Goal: Task Accomplishment & Management: Manage account settings

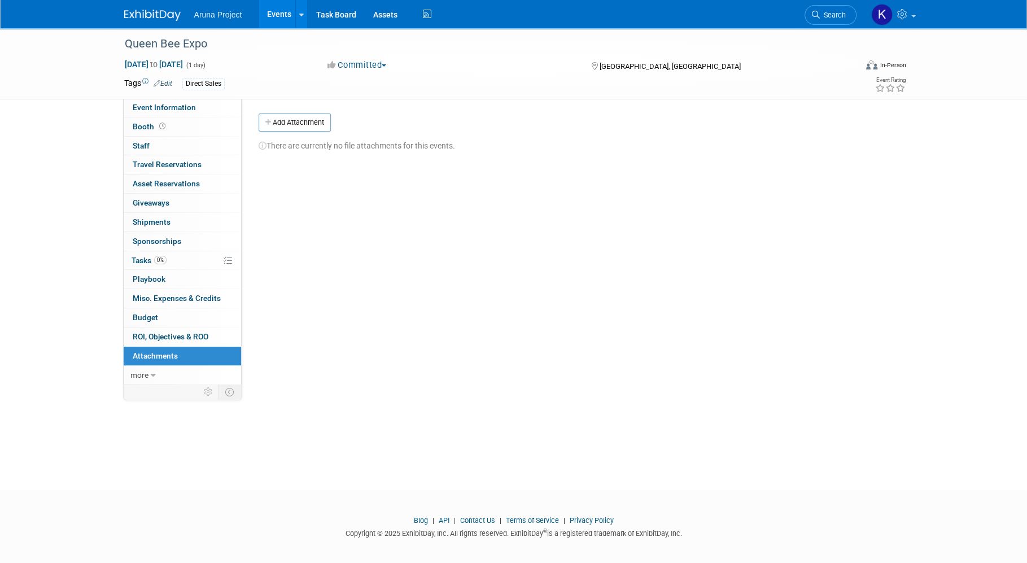
click at [272, 7] on link "Events" at bounding box center [279, 14] width 41 height 28
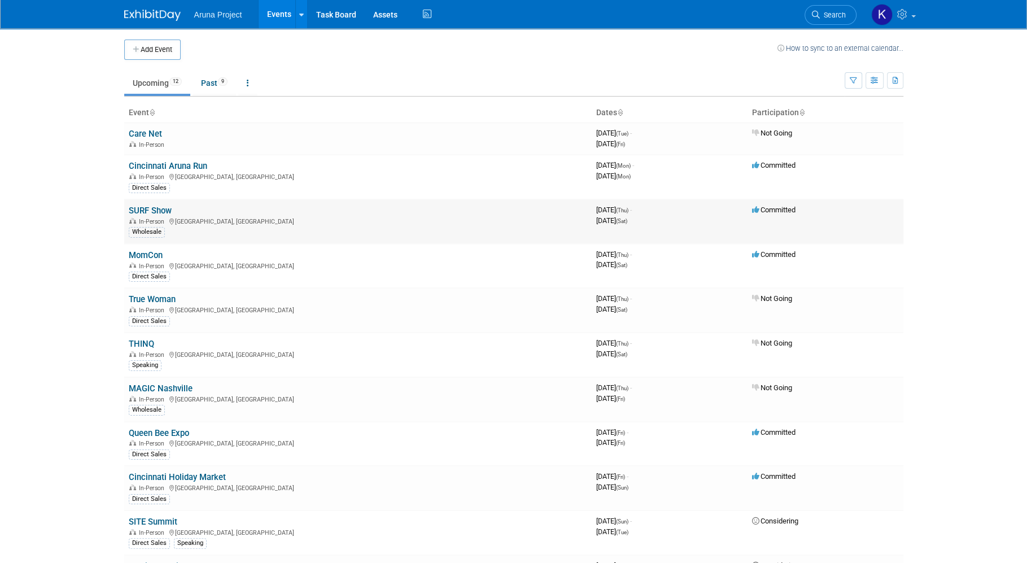
click at [150, 215] on td "SURF Show In-Person Orlando, FL Wholesale" at bounding box center [357, 221] width 467 height 45
click at [150, 208] on link "SURF Show" at bounding box center [150, 211] width 43 height 10
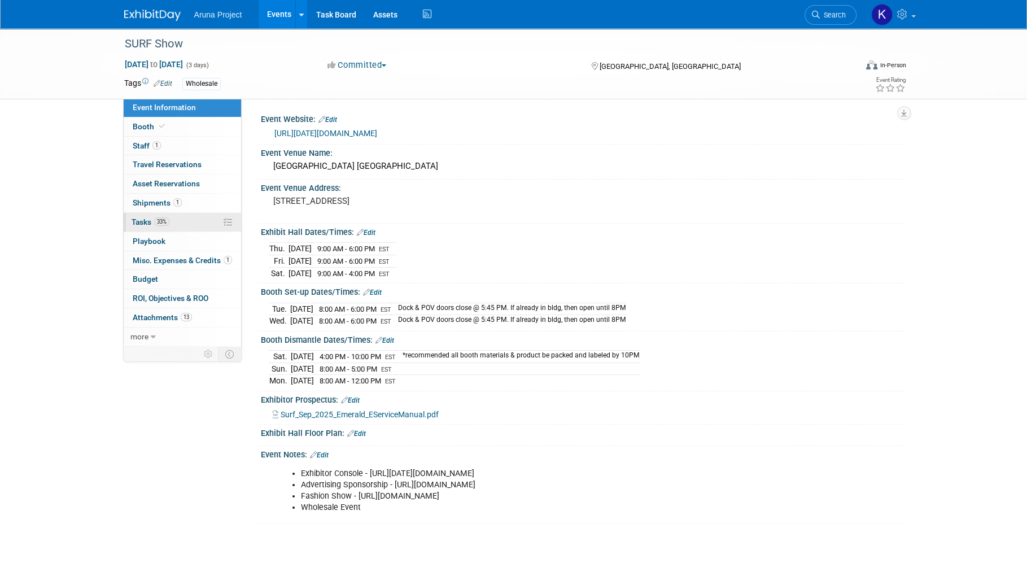
click at [147, 221] on span "Tasks 33%" at bounding box center [151, 221] width 38 height 9
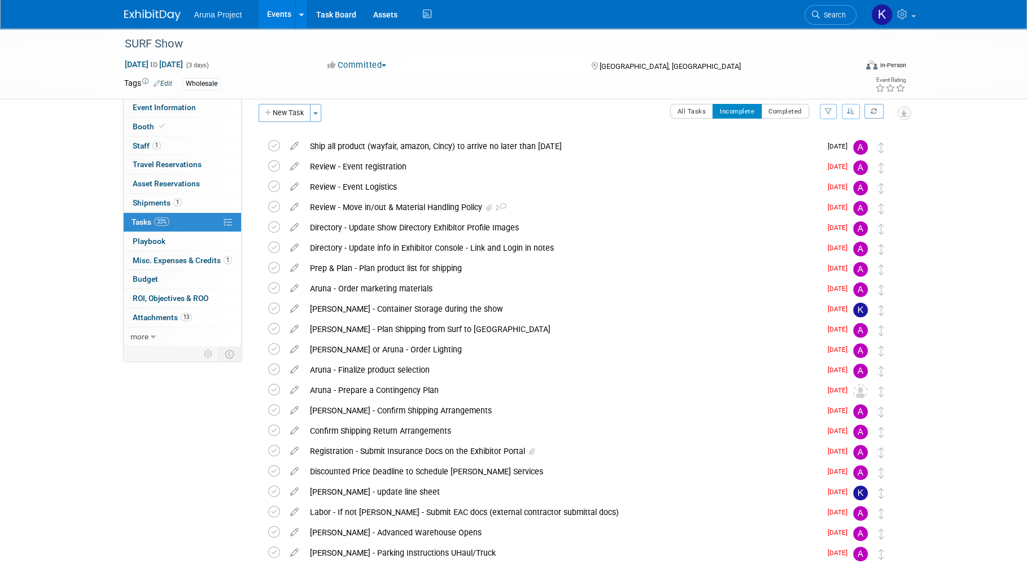
scroll to position [8, 0]
click at [519, 146] on div "Ship all product (wayfair, amazon, Cincy) to arrive no later than [DATE]" at bounding box center [562, 147] width 517 height 19
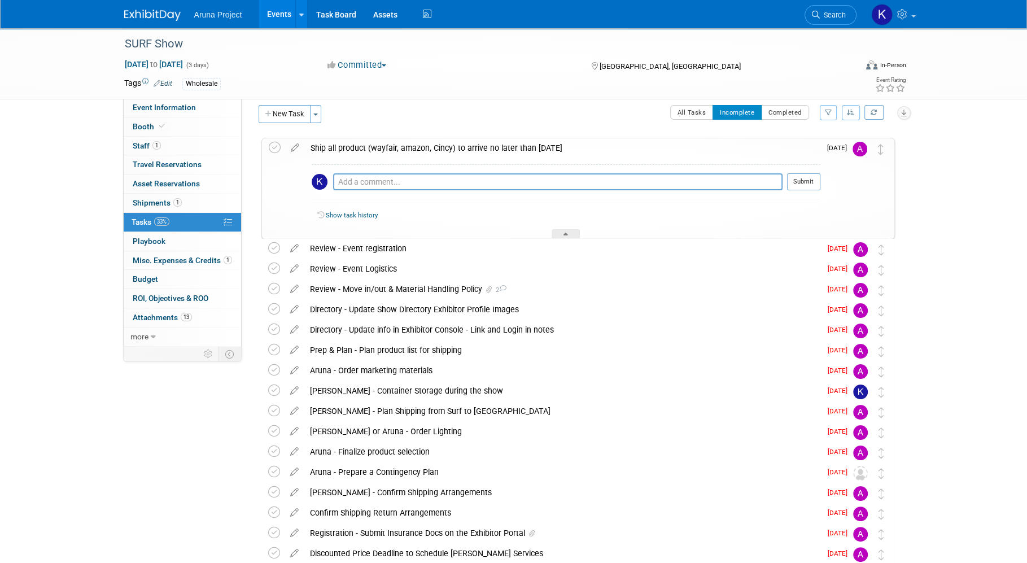
click at [955, 206] on div "SURF Show [DATE] to [DATE] (3 days) [DATE] to [DATE] Committed Committed Consid…" at bounding box center [513, 540] width 1027 height 1040
click at [954, 196] on div "SURF Show [DATE] to [DATE] (3 days) [DATE] to [DATE] Committed Committed Consid…" at bounding box center [513, 540] width 1027 height 1040
click at [931, 151] on div "SURF Show [DATE] to [DATE] (3 days) [DATE] to [DATE] Committed Committed Consid…" at bounding box center [513, 540] width 1027 height 1040
click at [561, 230] on div at bounding box center [566, 234] width 28 height 10
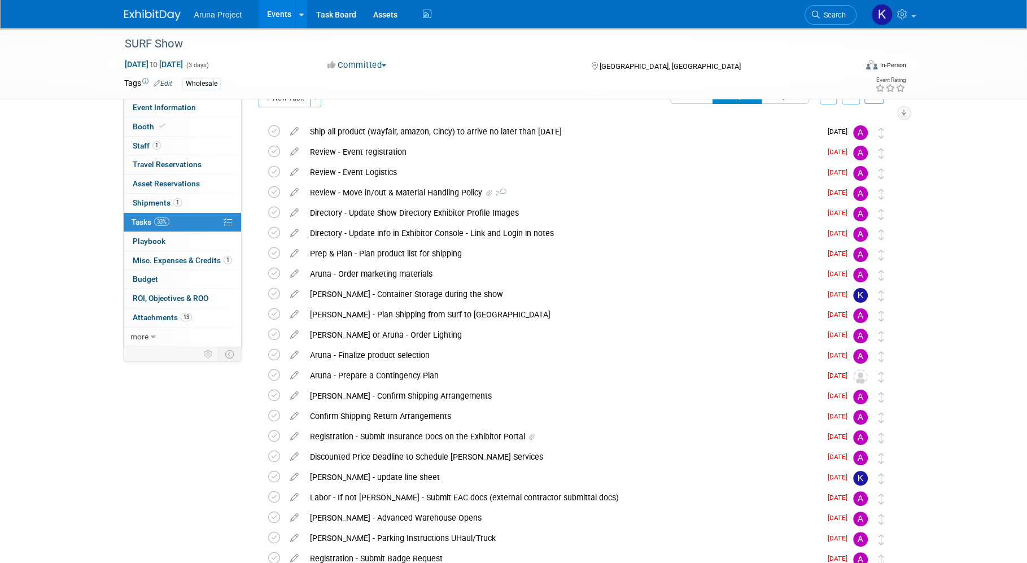
scroll to position [0, 0]
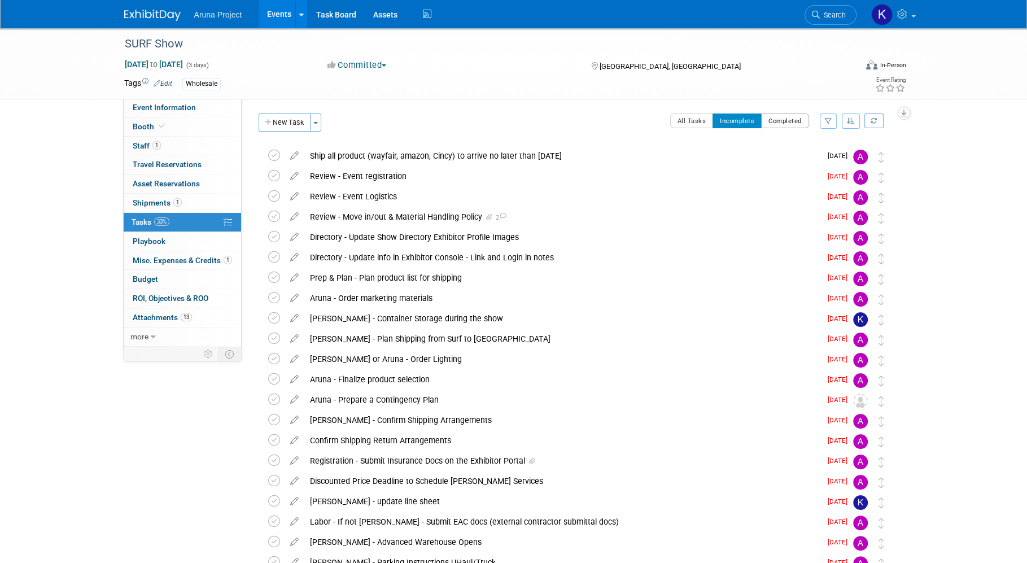
click at [770, 126] on button "Completed" at bounding box center [785, 120] width 48 height 15
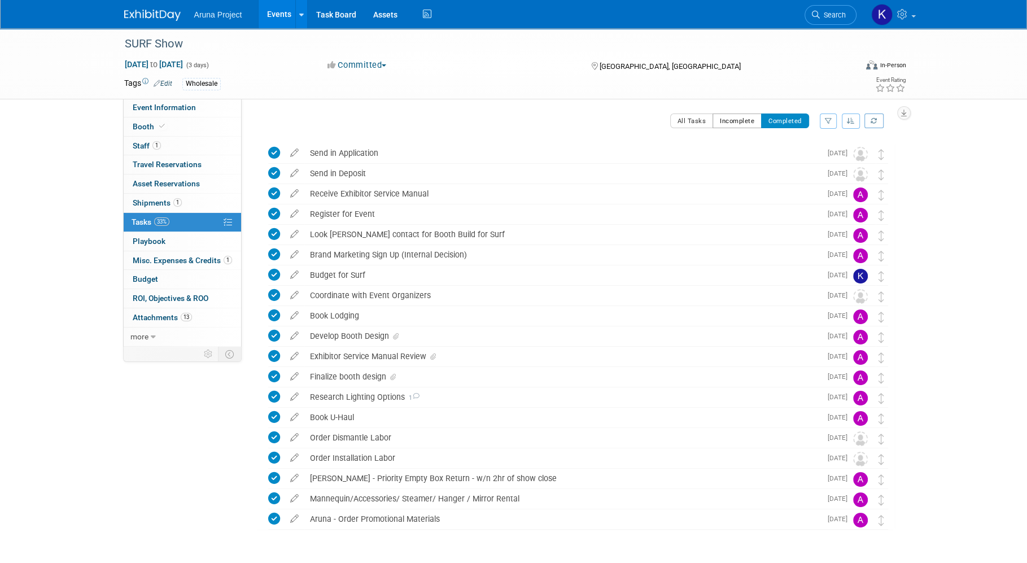
click at [728, 121] on button "Incomplete" at bounding box center [736, 120] width 49 height 15
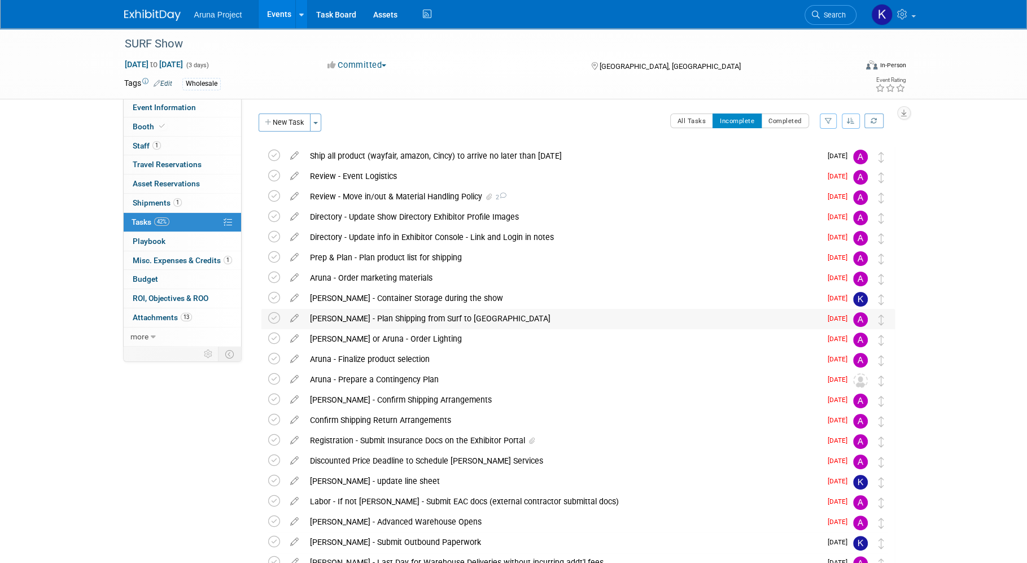
click at [460, 322] on div "[PERSON_NAME] - Plan Shipping from Surf to [GEOGRAPHIC_DATA]" at bounding box center [562, 318] width 517 height 19
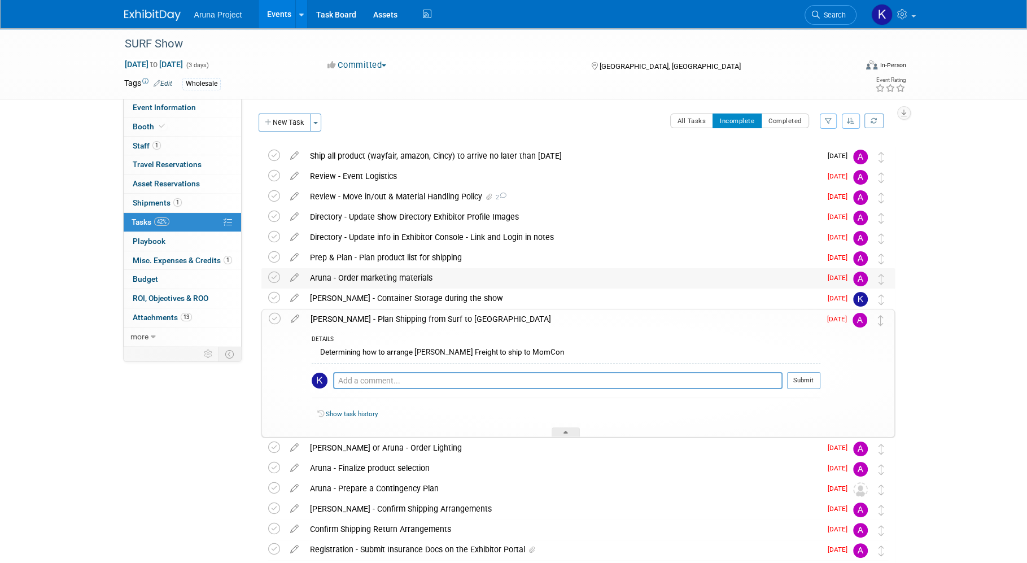
click at [404, 278] on div "Aruna - Order marketing materials" at bounding box center [562, 277] width 517 height 19
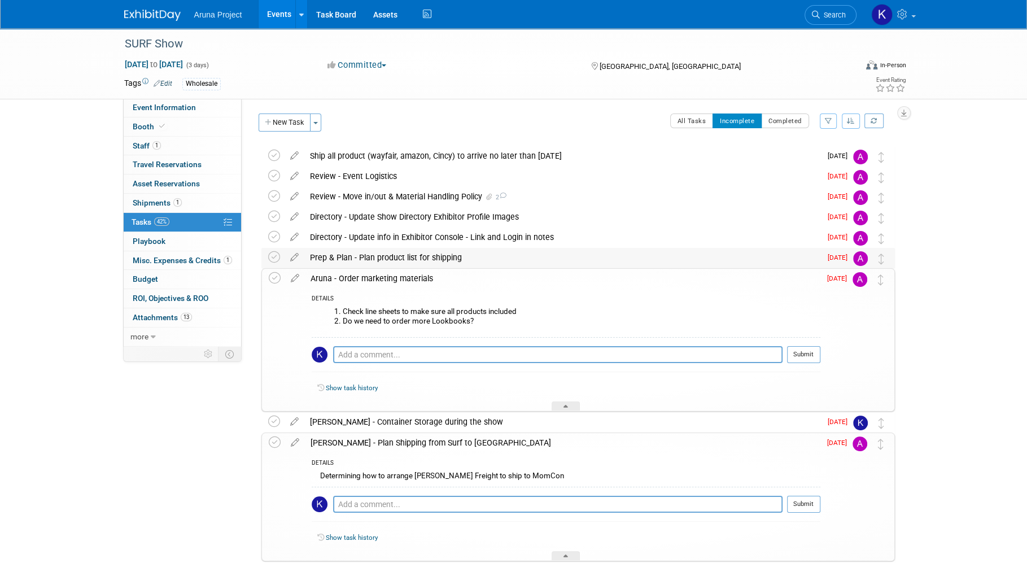
click at [413, 258] on div "Prep & Plan - Plan product list for shipping" at bounding box center [562, 257] width 517 height 19
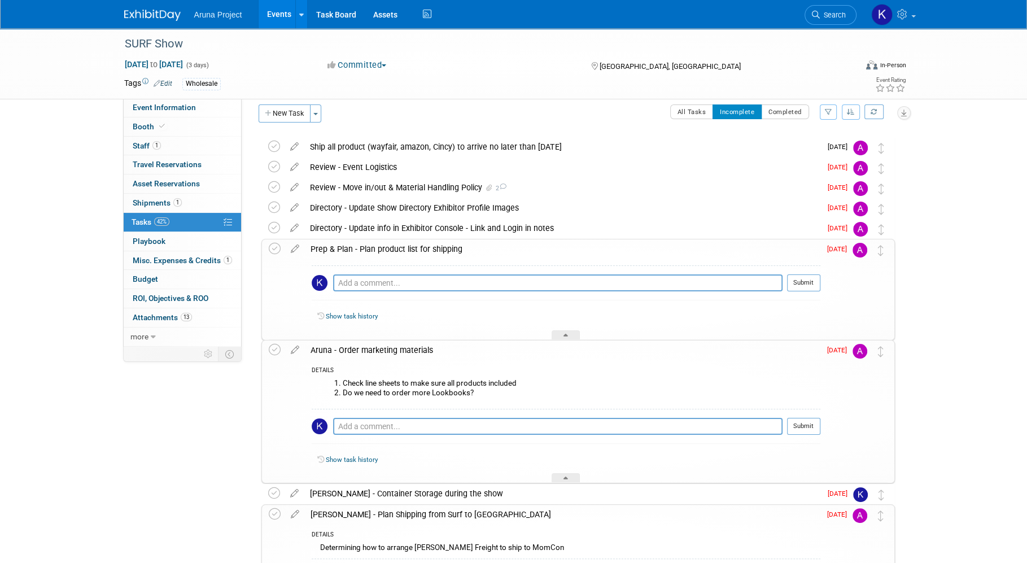
scroll to position [3, 0]
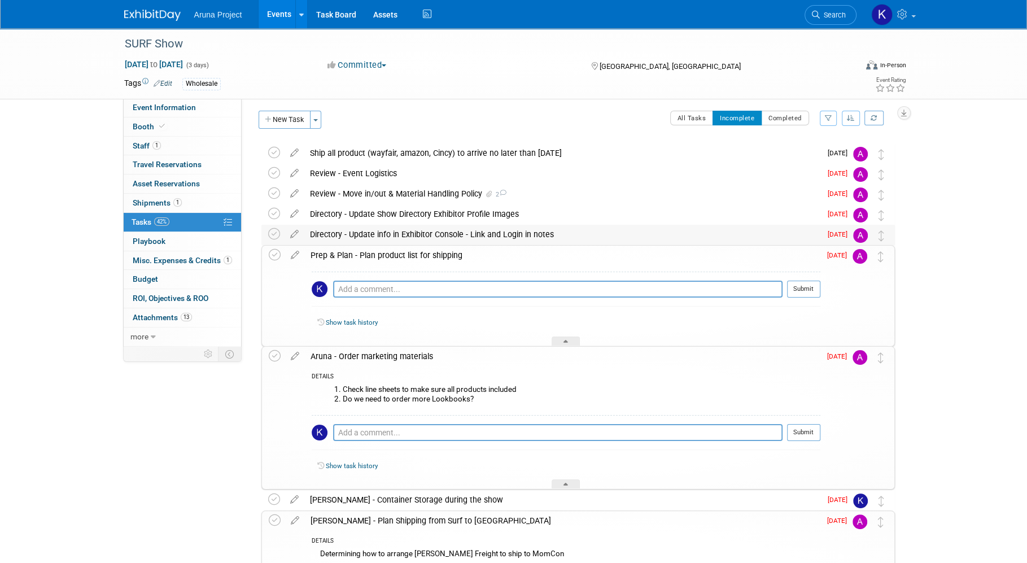
click at [571, 233] on div "Directory - Update info in Exhibitor Console - Link and Login in notes" at bounding box center [562, 234] width 517 height 19
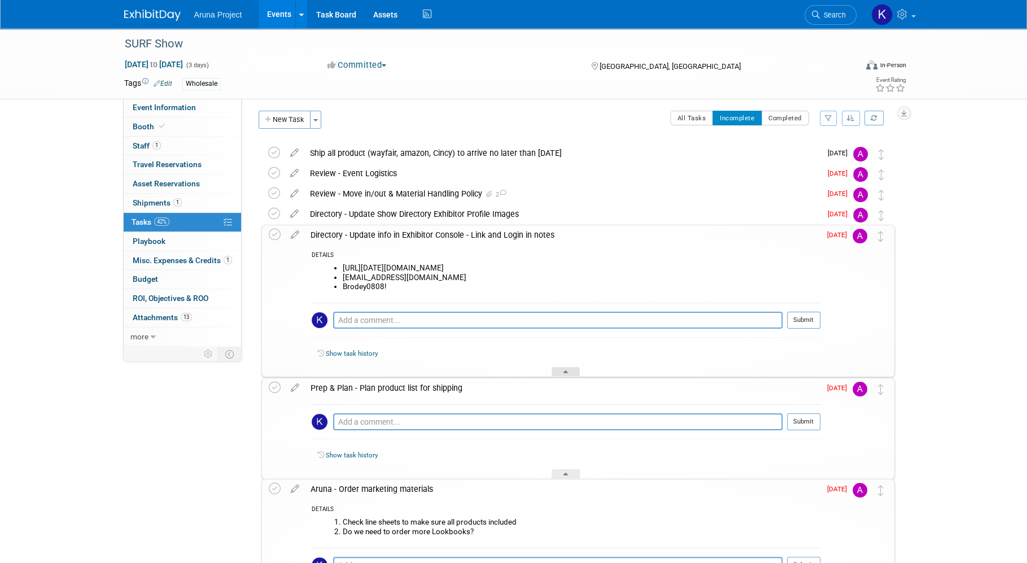
click at [559, 370] on div at bounding box center [566, 372] width 28 height 10
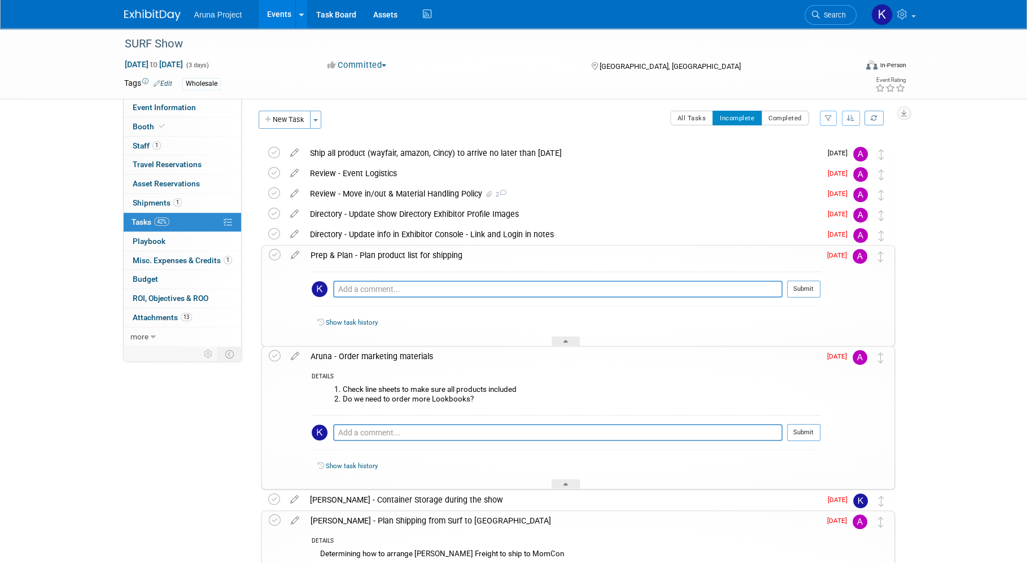
click at [565, 347] on div "Aruna - Order marketing materials" at bounding box center [562, 356] width 515 height 19
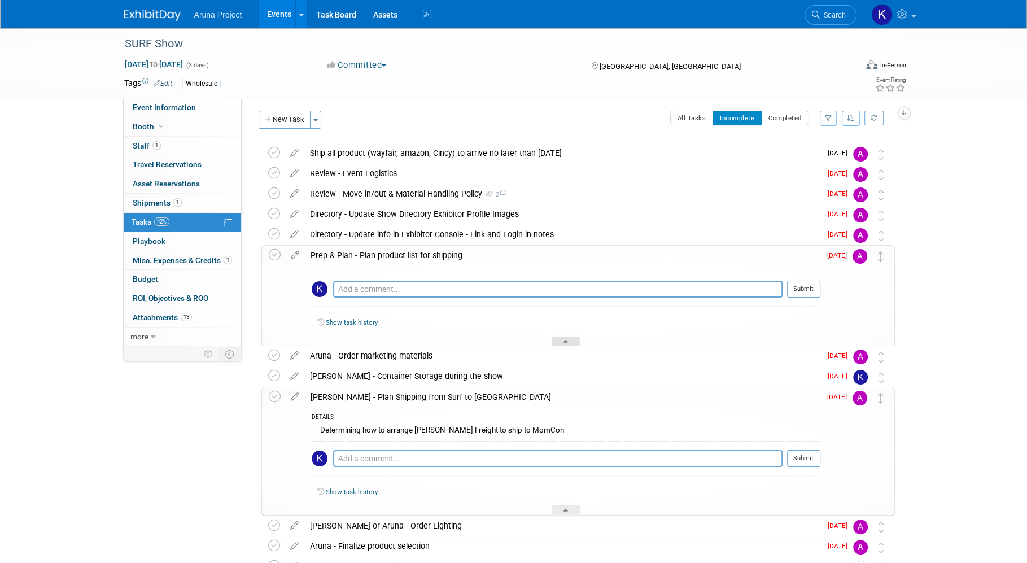
click at [565, 340] on icon at bounding box center [565, 343] width 5 height 7
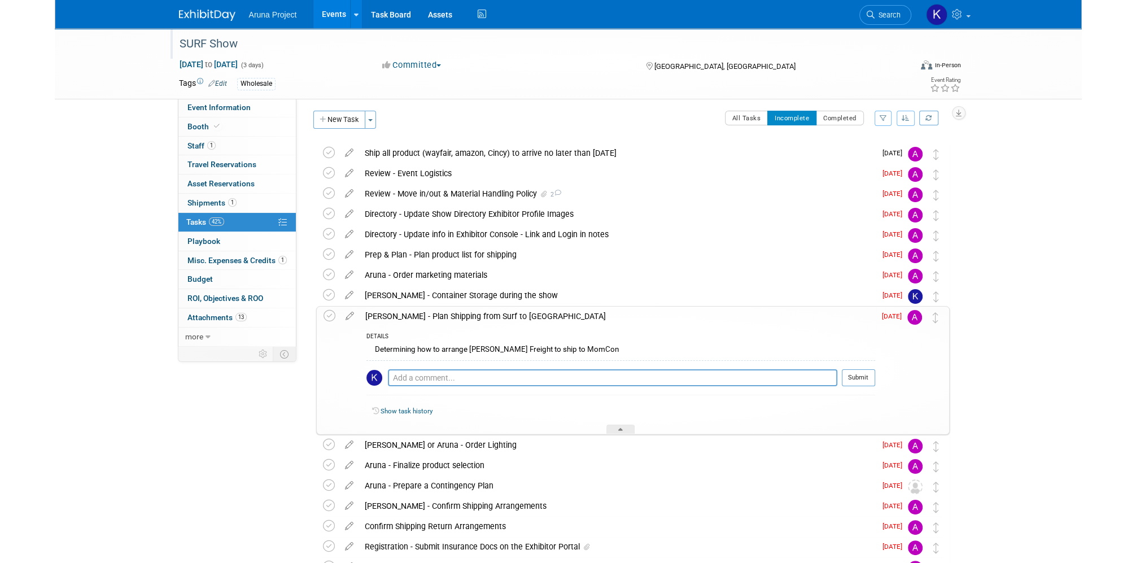
scroll to position [3, 0]
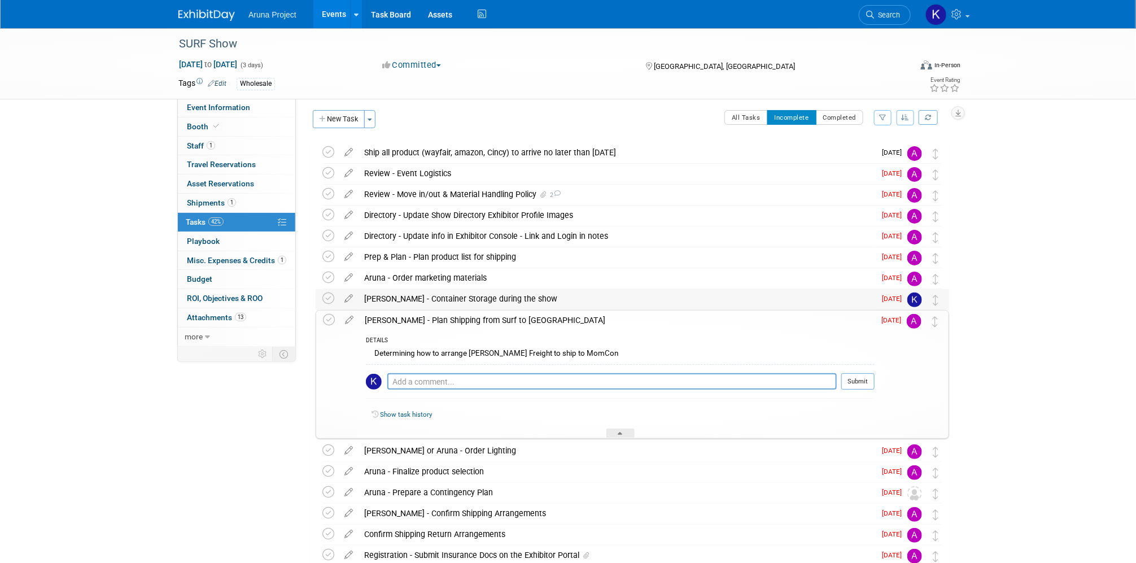
click at [422, 294] on div "[PERSON_NAME] - Container Storage during the show" at bounding box center [617, 298] width 517 height 19
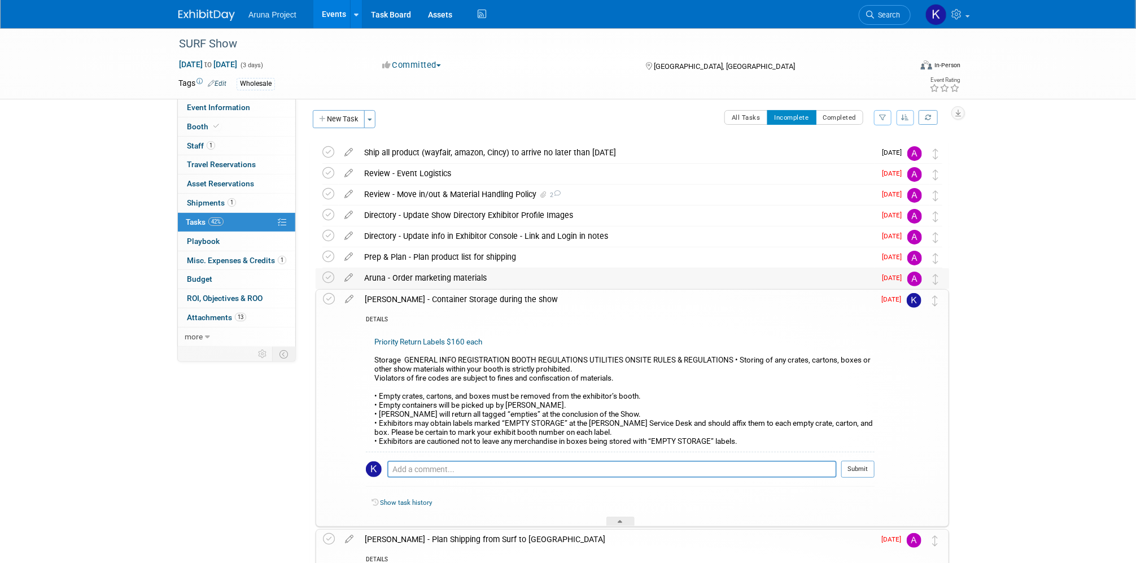
click at [440, 277] on div "Aruna - Order marketing materials" at bounding box center [617, 277] width 517 height 19
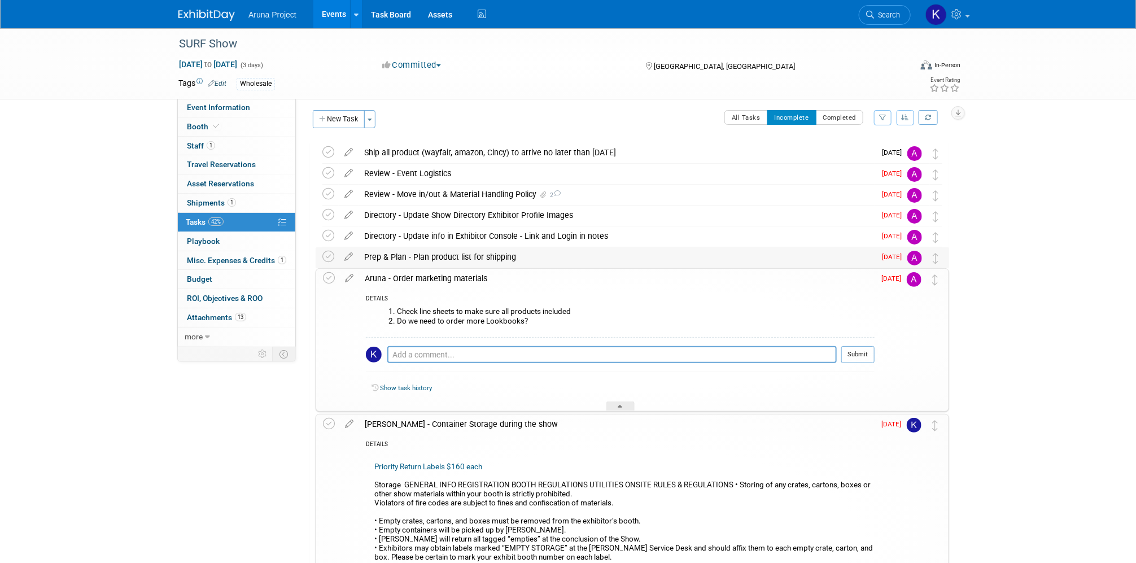
click at [443, 255] on div "Prep & Plan - Plan product list for shipping" at bounding box center [617, 256] width 517 height 19
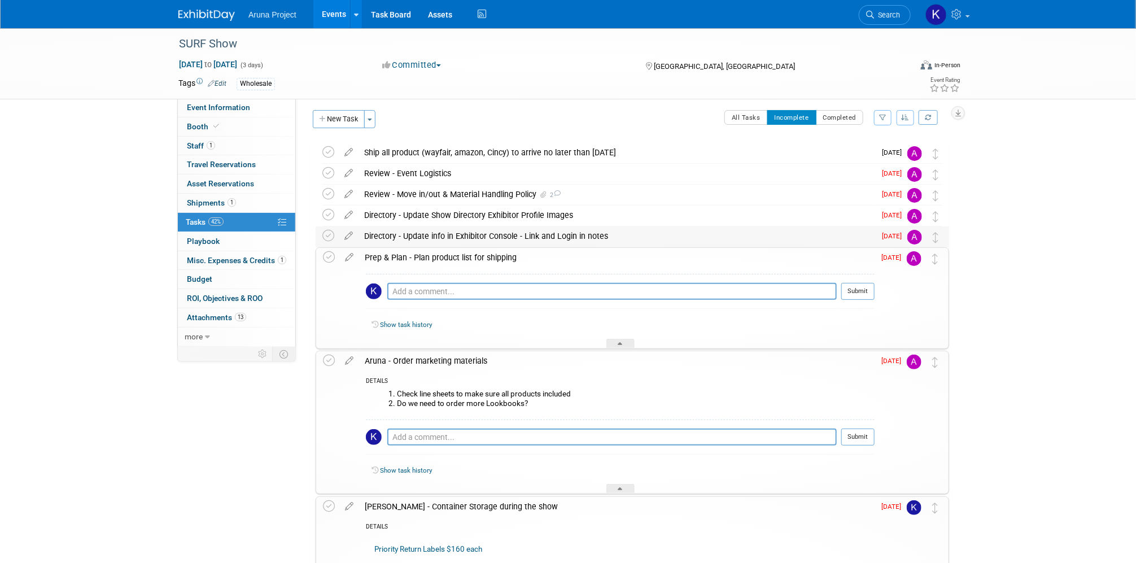
click at [443, 235] on div "Directory - Update info in Exhibitor Console - Link and Login in notes" at bounding box center [617, 235] width 517 height 19
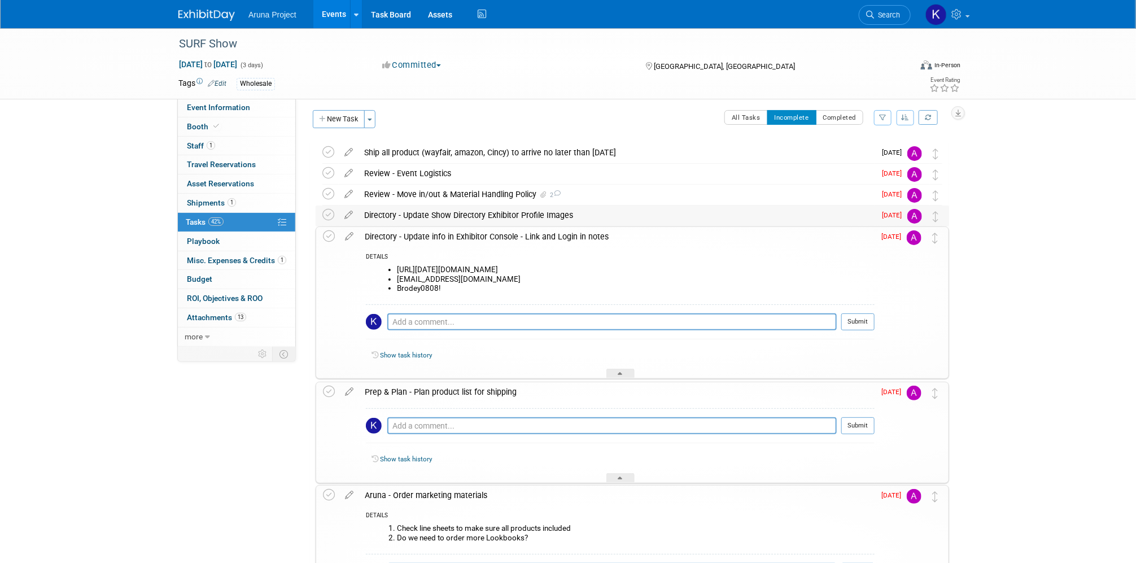
click at [443, 225] on td "Directory - Update Show Directory Exhibitor Profile Images DETAILS Update Show …" at bounding box center [617, 216] width 517 height 20
click at [443, 216] on div "Directory - Update Show Directory Exhibitor Profile Images" at bounding box center [617, 215] width 517 height 19
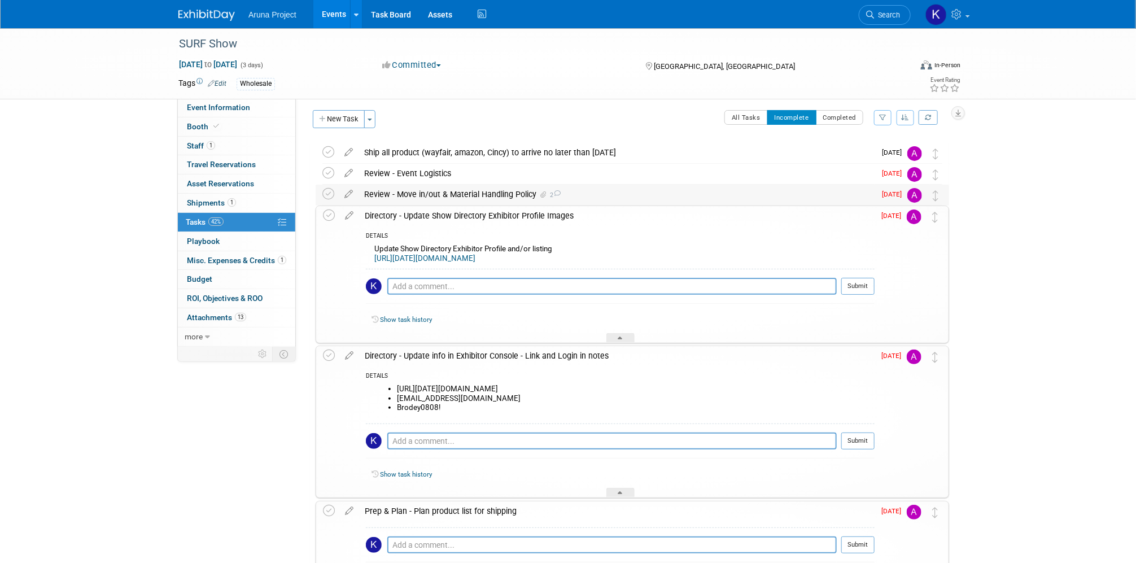
click at [456, 202] on div "Review - Move in/out & Material Handling Policy 2" at bounding box center [617, 194] width 517 height 19
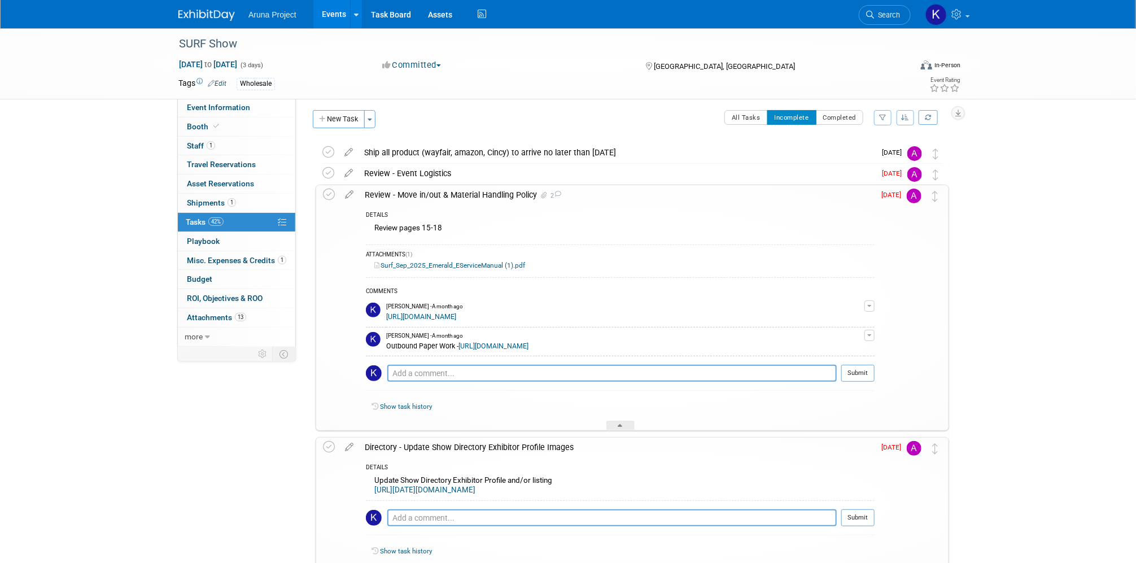
click at [498, 350] on link "[URL][DOMAIN_NAME]" at bounding box center [493, 346] width 70 height 8
click at [248, 222] on link "42% Tasks 42%" at bounding box center [236, 222] width 117 height 19
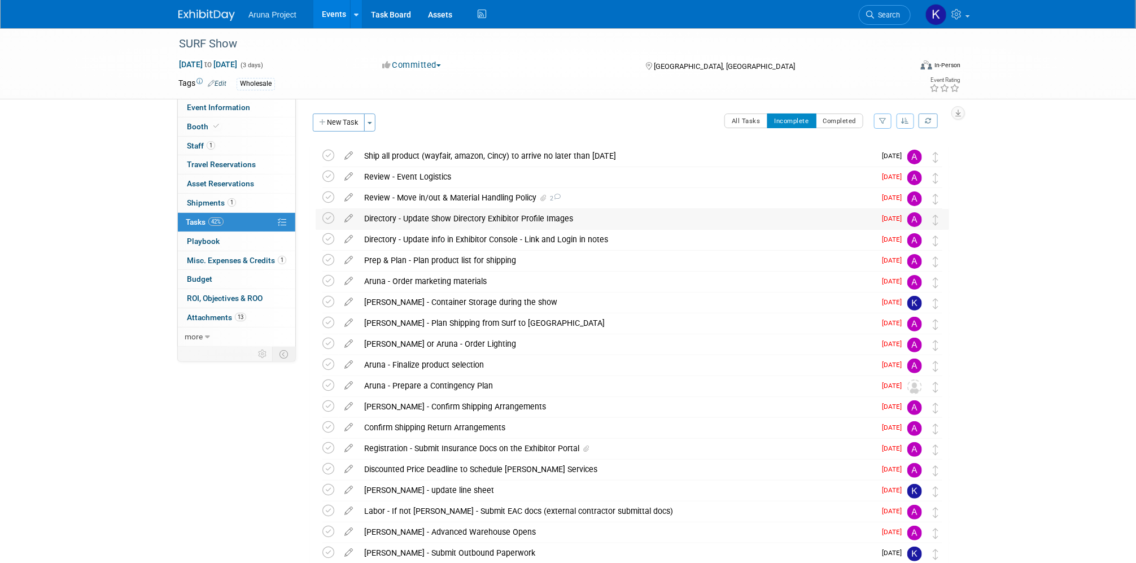
click at [432, 224] on div "Directory - Update Show Directory Exhibitor Profile Images" at bounding box center [617, 218] width 517 height 19
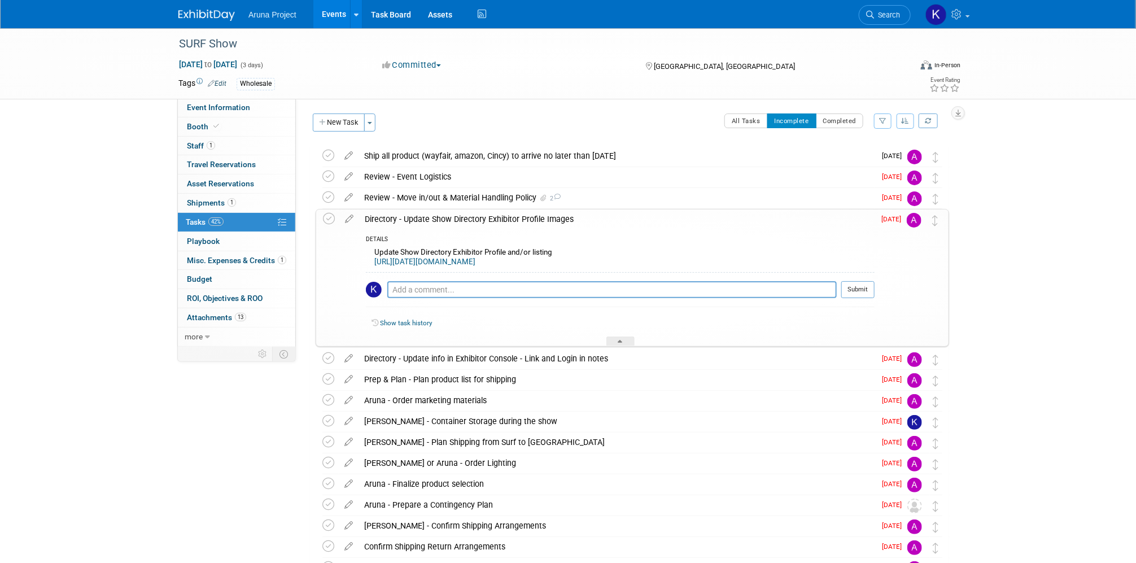
click at [432, 221] on div "Directory - Update Show Directory Exhibitor Profile Images" at bounding box center [616, 218] width 515 height 19
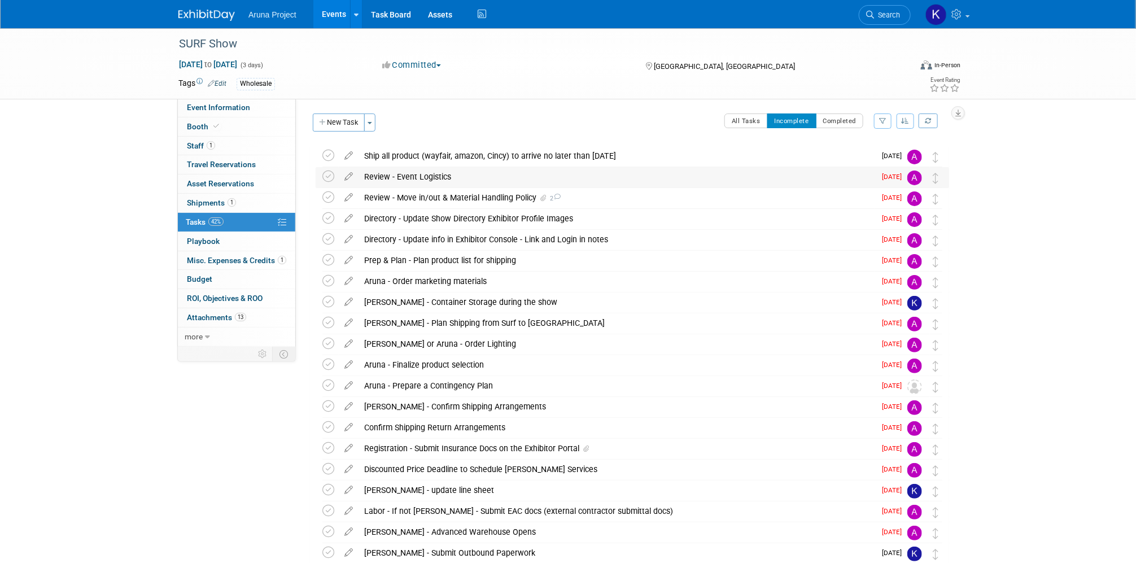
click at [422, 183] on div "Review - Event Logistics" at bounding box center [617, 176] width 517 height 19
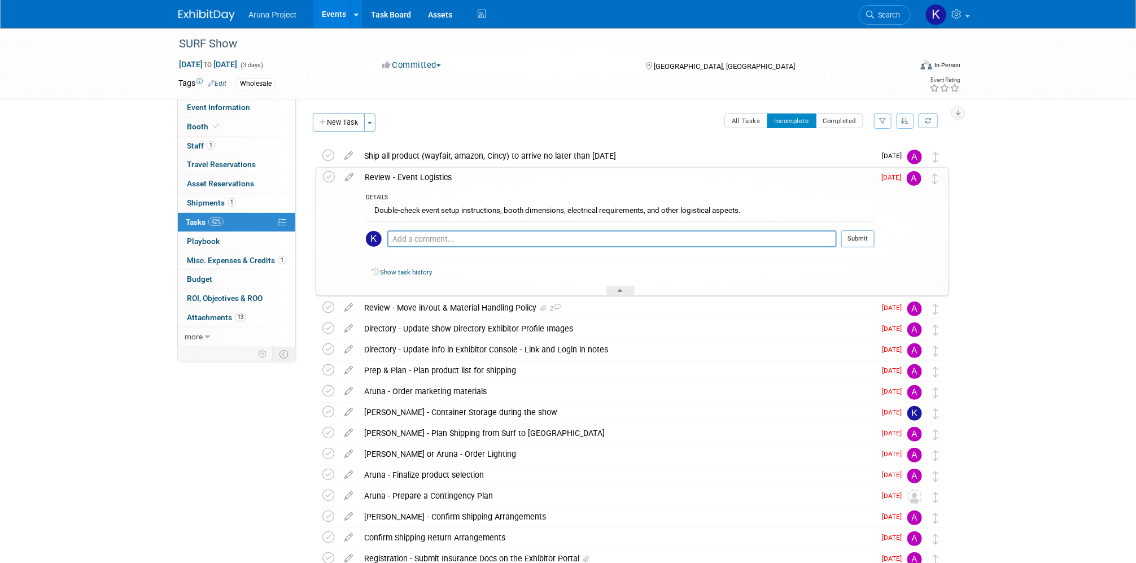
click at [422, 183] on div "Review - Event Logistics" at bounding box center [616, 177] width 515 height 19
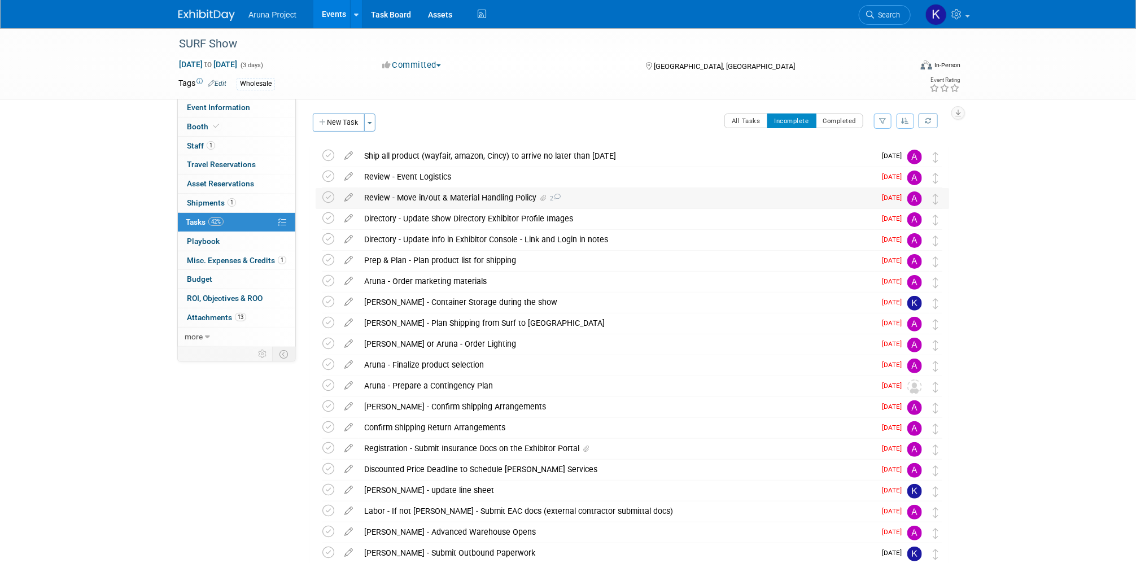
click at [428, 200] on div "Review - Move in/out & Material Handling Policy 2" at bounding box center [617, 197] width 517 height 19
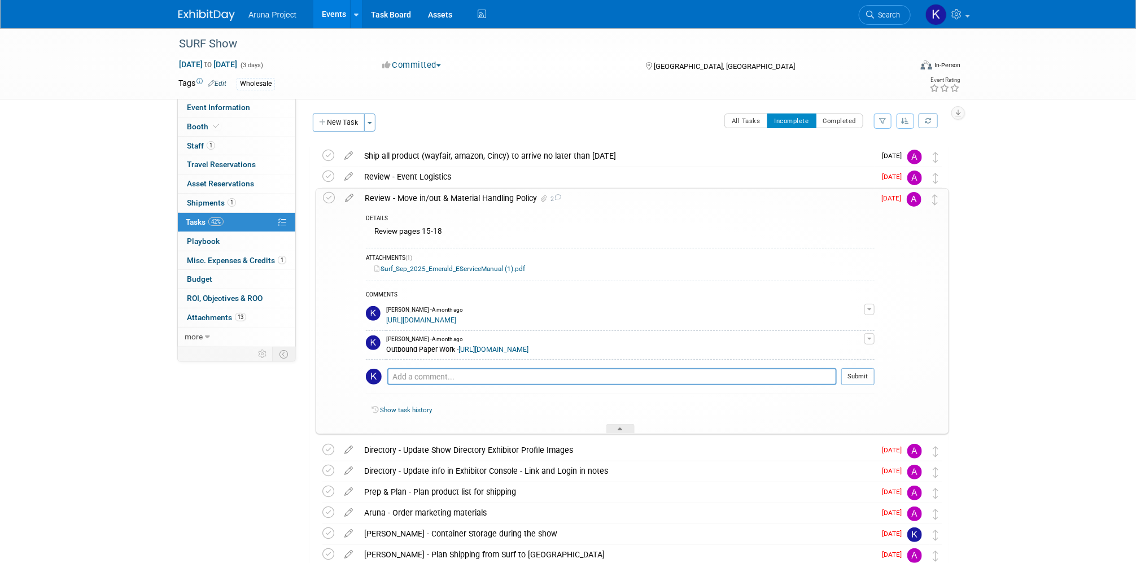
click at [428, 200] on div "Review - Move in/out & Material Handling Policy 2" at bounding box center [616, 198] width 515 height 19
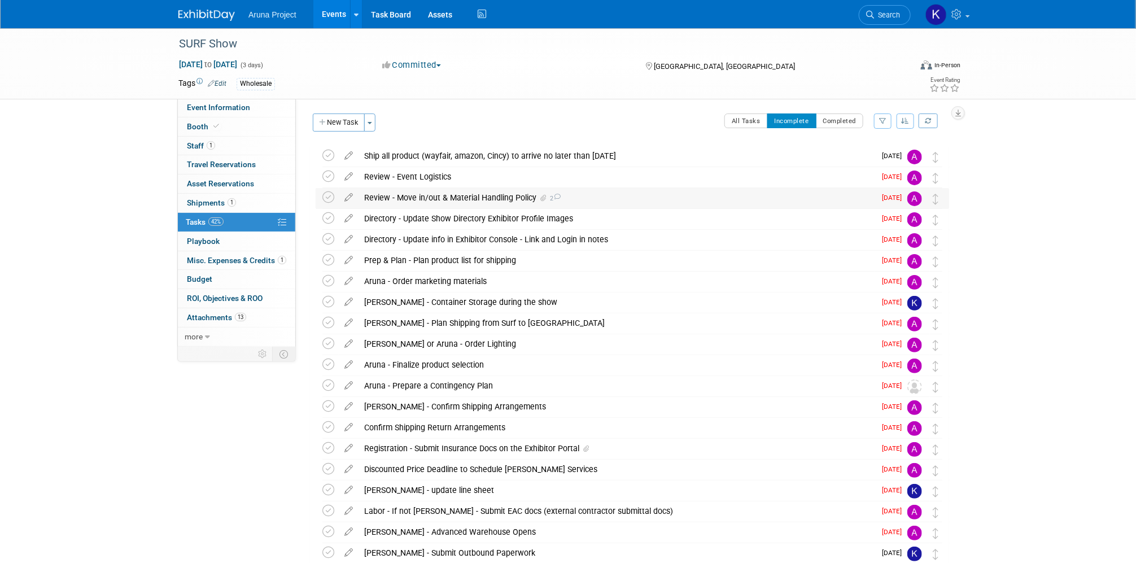
click at [895, 200] on span "[DATE]" at bounding box center [894, 198] width 25 height 8
click at [895, 196] on span "[DATE]" at bounding box center [894, 198] width 25 height 8
click at [348, 199] on icon at bounding box center [349, 195] width 20 height 14
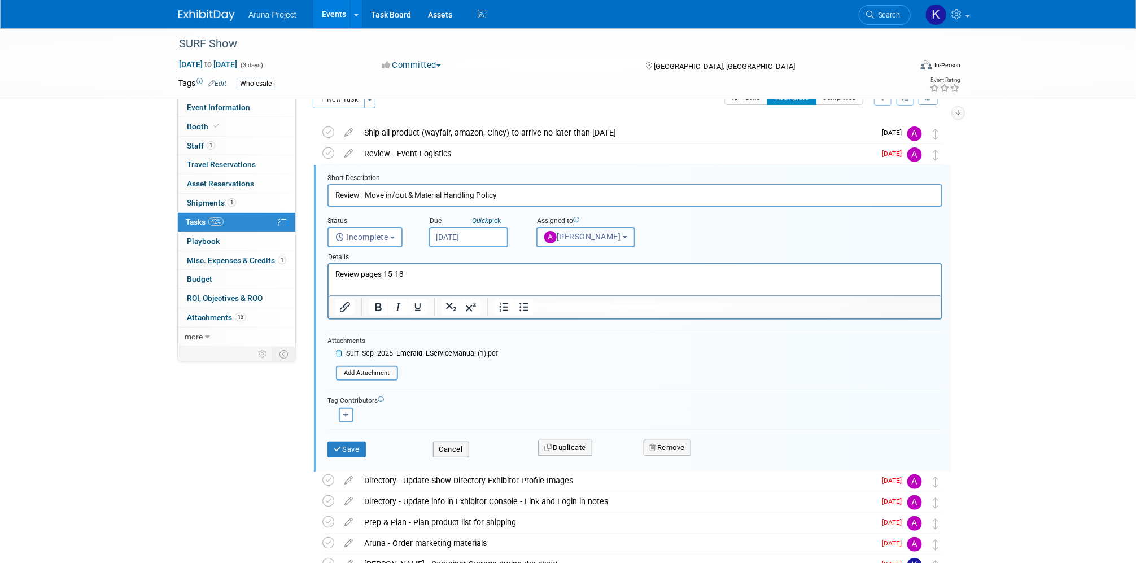
click at [560, 237] on span "[PERSON_NAME]" at bounding box center [582, 236] width 77 height 9
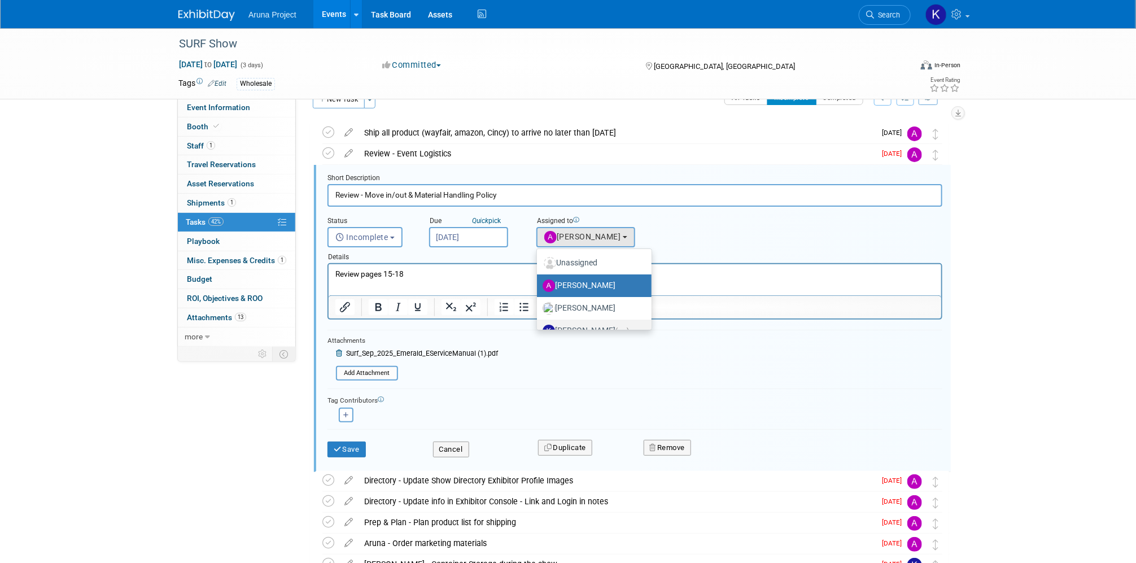
click at [574, 325] on label "[PERSON_NAME] (me)" at bounding box center [592, 331] width 98 height 18
click at [539, 326] on input "[PERSON_NAME] (me)" at bounding box center [534, 329] width 7 height 7
select select "b2e10d03-7f5d-4be5-ba98-f14eee738355"
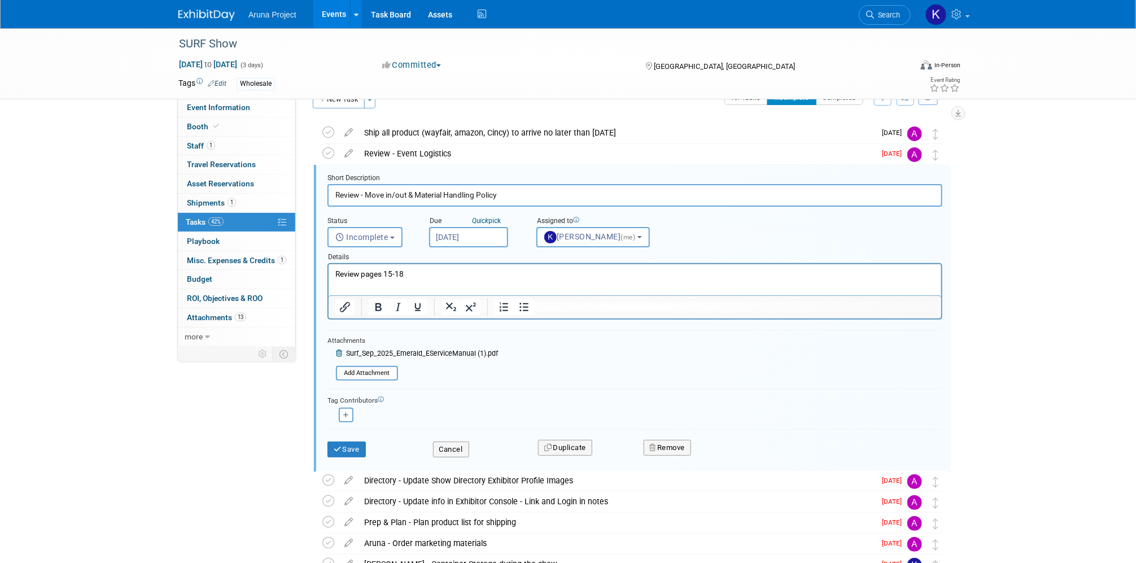
click at [489, 233] on input "[DATE]" at bounding box center [468, 237] width 79 height 20
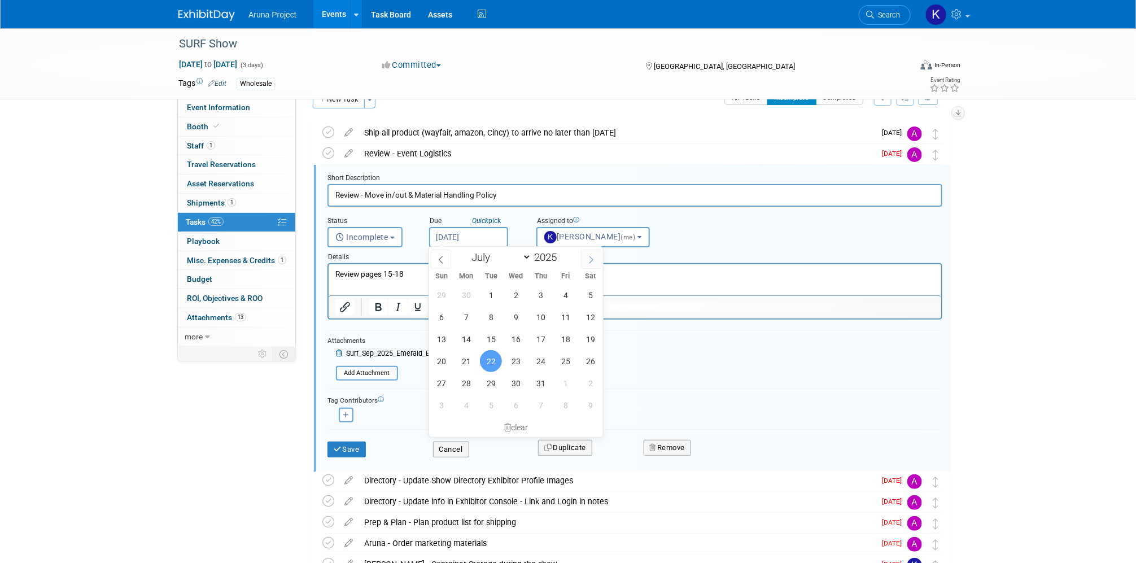
click at [590, 262] on icon at bounding box center [591, 260] width 8 height 8
select select "7"
click at [488, 363] on span "19" at bounding box center [491, 361] width 22 height 22
type input "[DATE]"
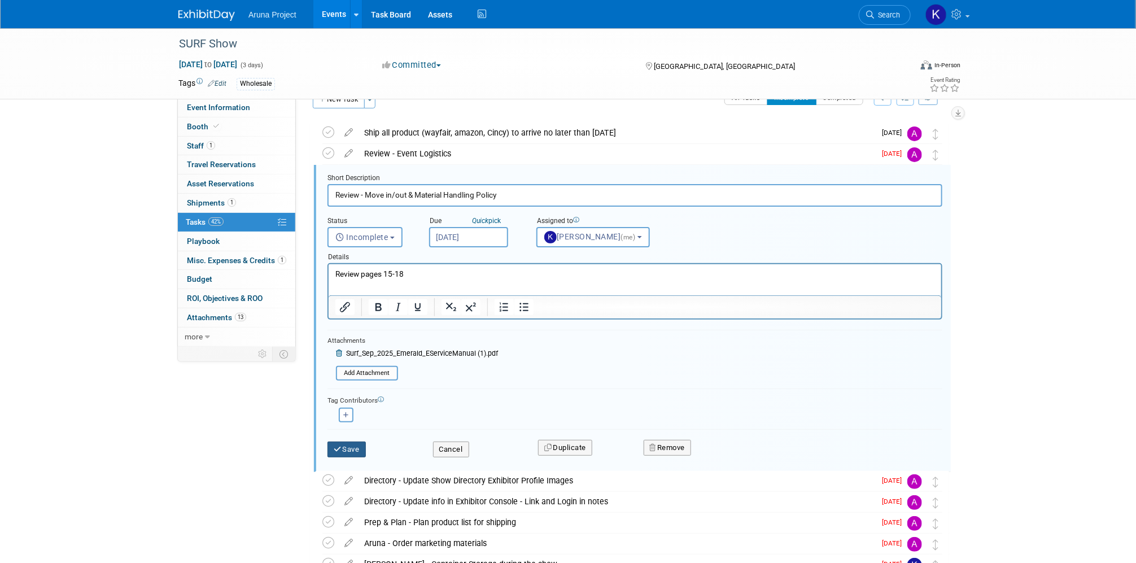
click at [350, 445] on button "Save" at bounding box center [346, 449] width 38 height 16
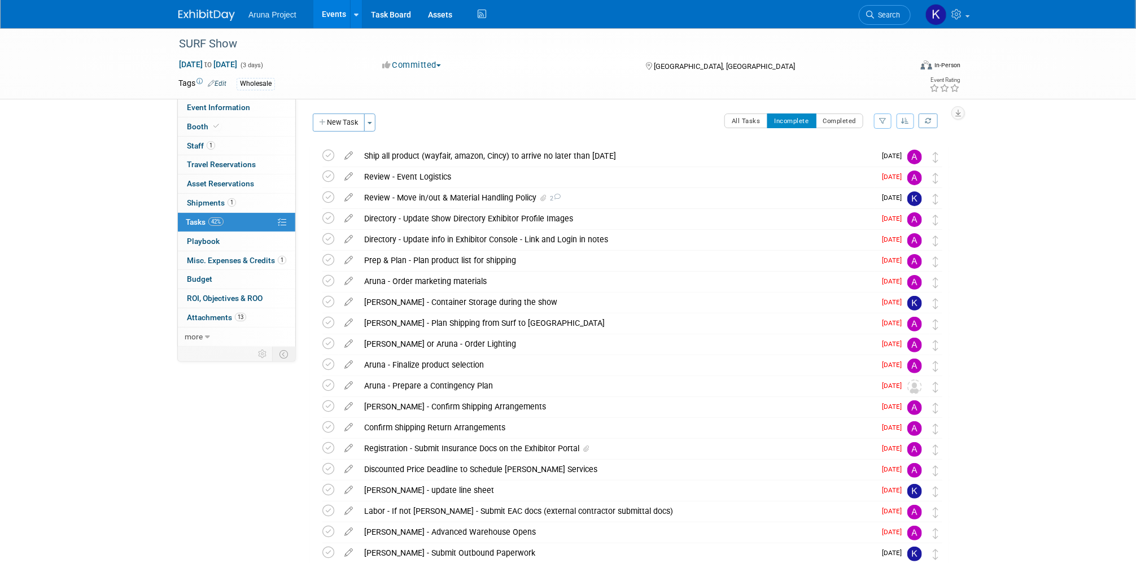
click at [908, 121] on icon "button" at bounding box center [906, 120] width 8 height 7
click at [881, 174] on link "By Due Date" at bounding box center [873, 173] width 81 height 16
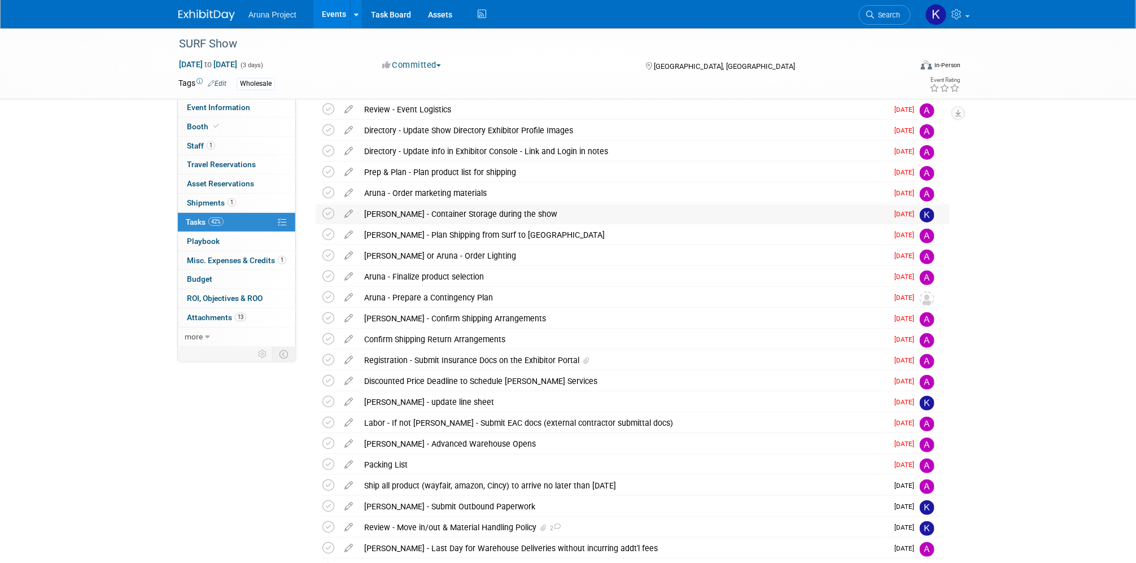
scroll to position [71, 0]
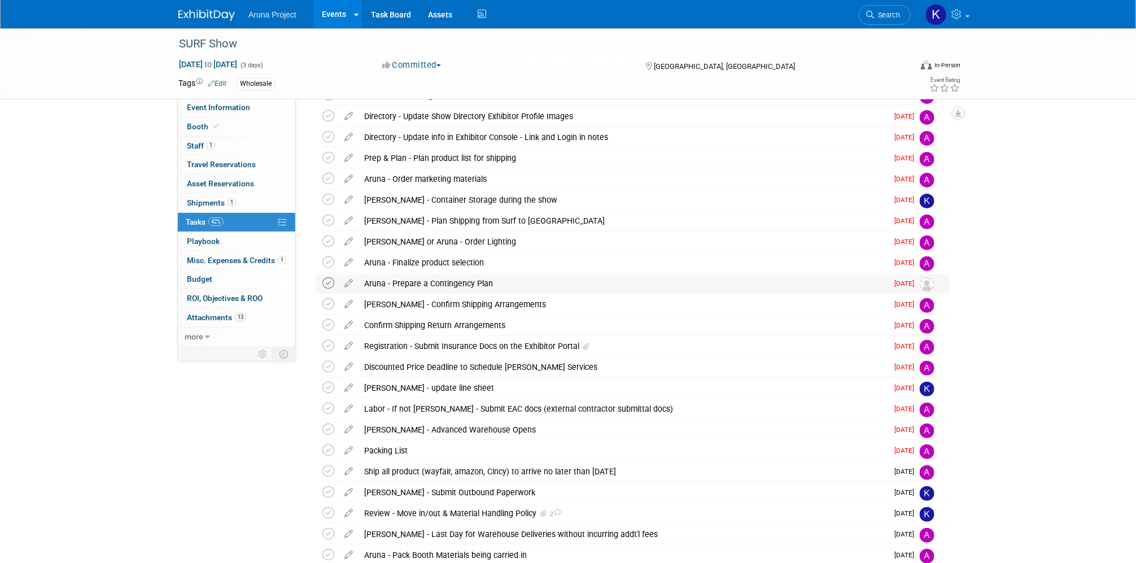
click at [330, 284] on icon at bounding box center [328, 283] width 12 height 12
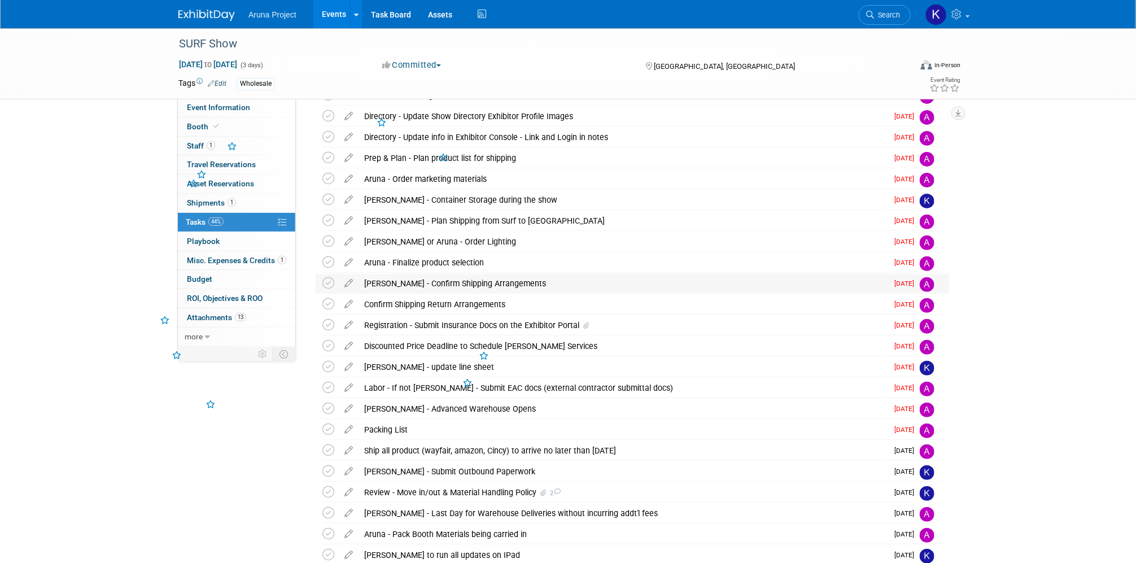
click at [390, 282] on div "[PERSON_NAME] - Confirm Shipping Arrangements" at bounding box center [623, 283] width 529 height 19
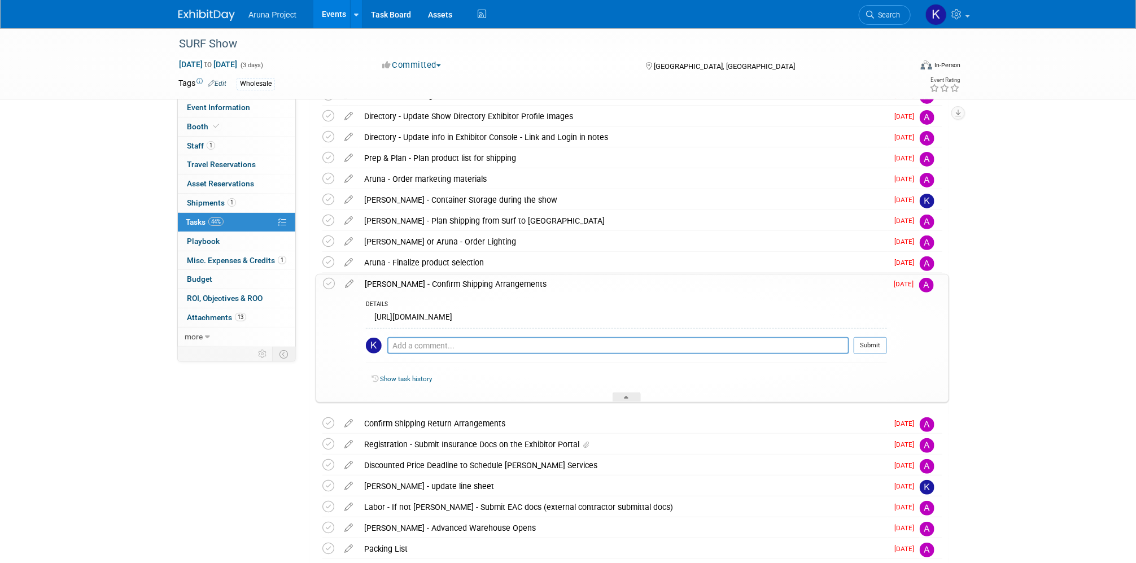
click at [531, 323] on div "[URL][DOMAIN_NAME]" at bounding box center [626, 319] width 521 height 18
drag, startPoint x: 608, startPoint y: 327, endPoint x: 366, endPoint y: 316, distance: 242.5
click at [366, 316] on div "[URL][DOMAIN_NAME]" at bounding box center [626, 319] width 521 height 18
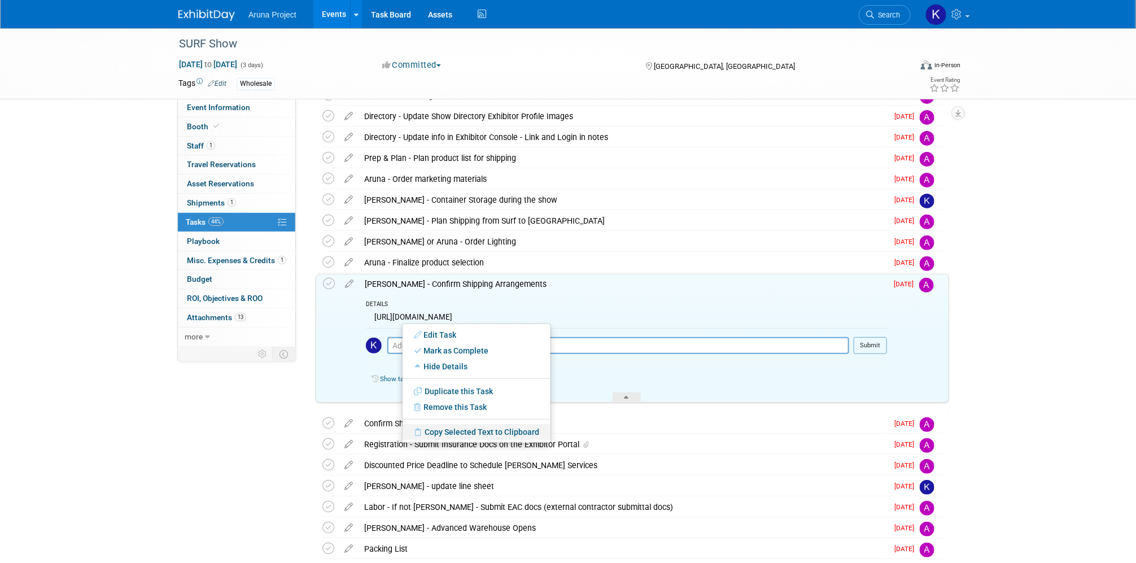
click at [493, 429] on link "Copy Selected Text to Clipboard" at bounding box center [477, 432] width 148 height 16
copy div "[URL][DOMAIN_NAME]"
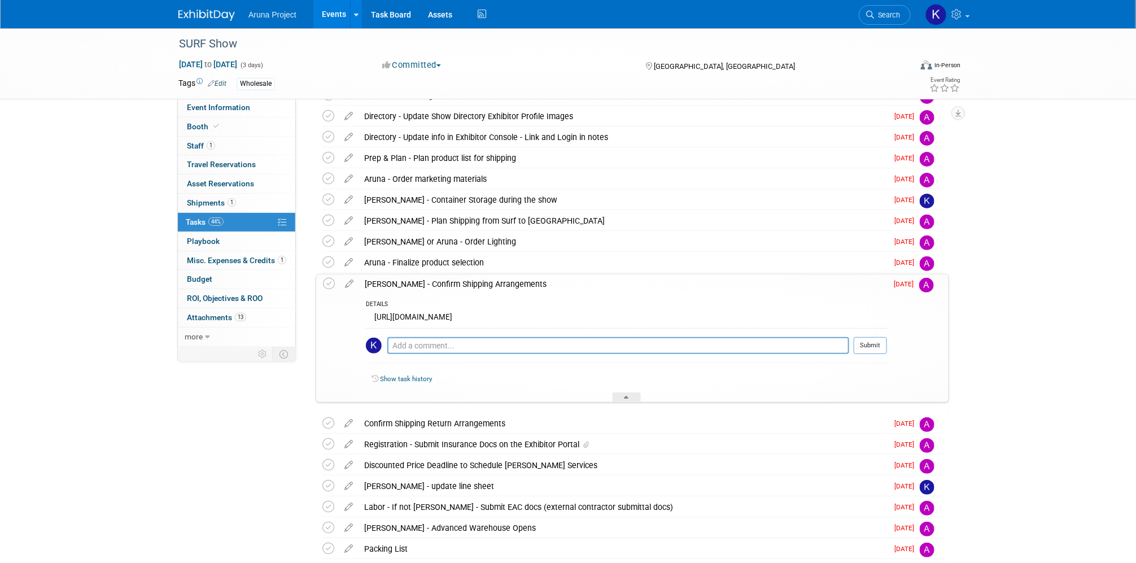
click at [680, 327] on div "[URL][DOMAIN_NAME]" at bounding box center [626, 319] width 521 height 18
click at [908, 284] on span "[DATE]" at bounding box center [906, 284] width 25 height 8
click at [351, 285] on icon at bounding box center [349, 281] width 20 height 14
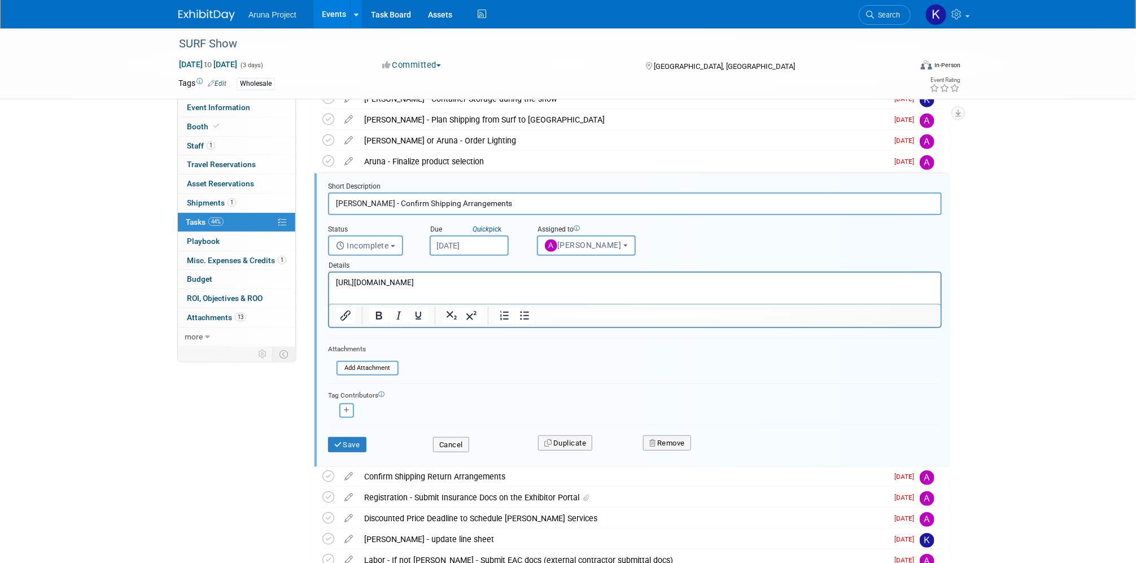
scroll to position [181, 0]
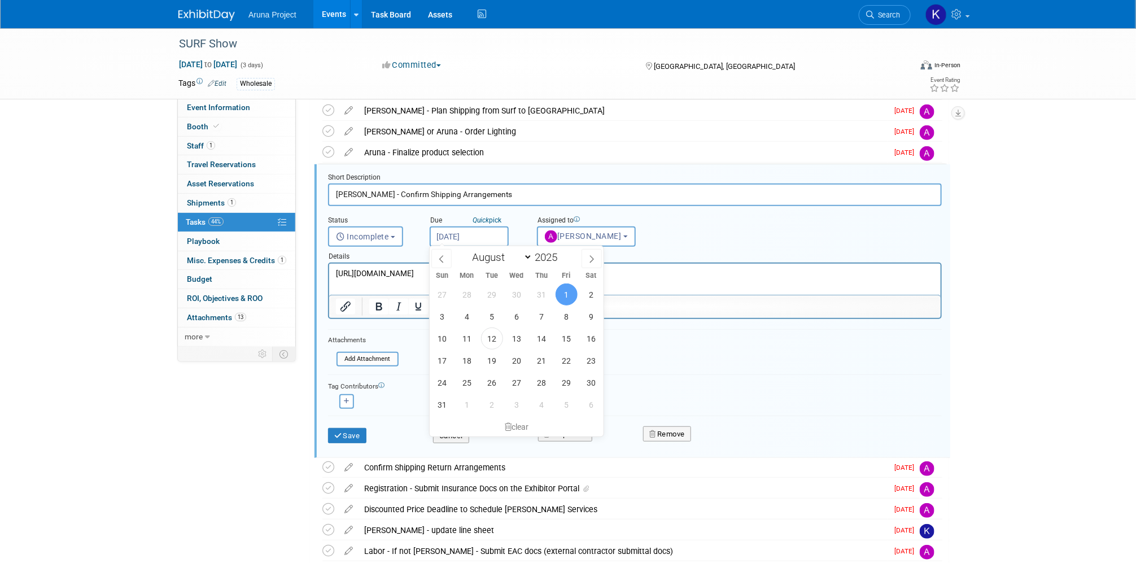
click at [480, 236] on input "[DATE]" at bounding box center [469, 236] width 79 height 20
click at [536, 339] on span "14" at bounding box center [542, 338] width 22 height 22
type input "[DATE]"
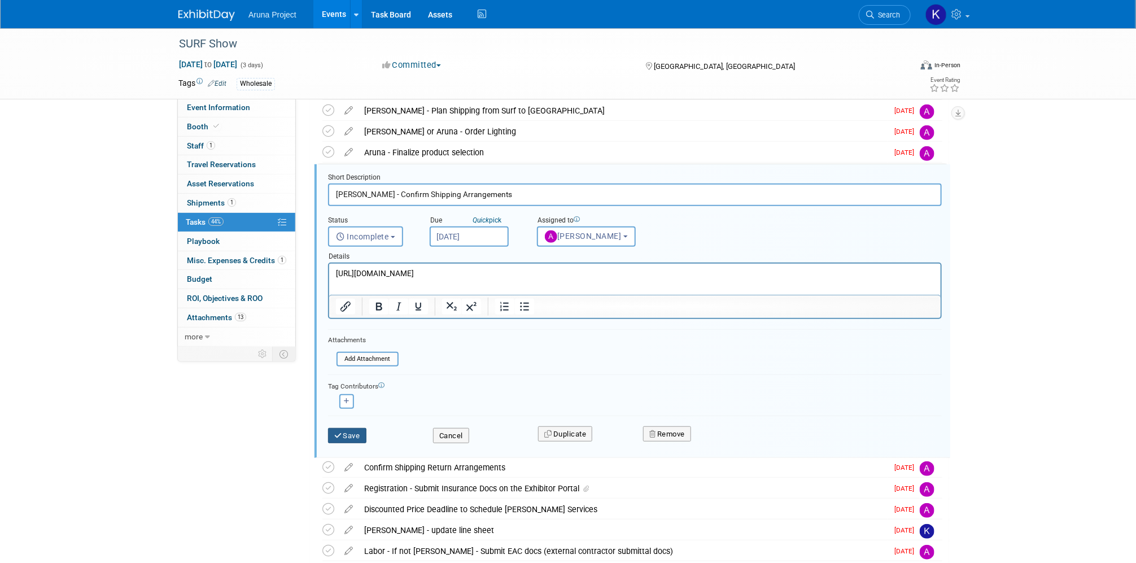
click at [353, 435] on button "Save" at bounding box center [347, 436] width 38 height 16
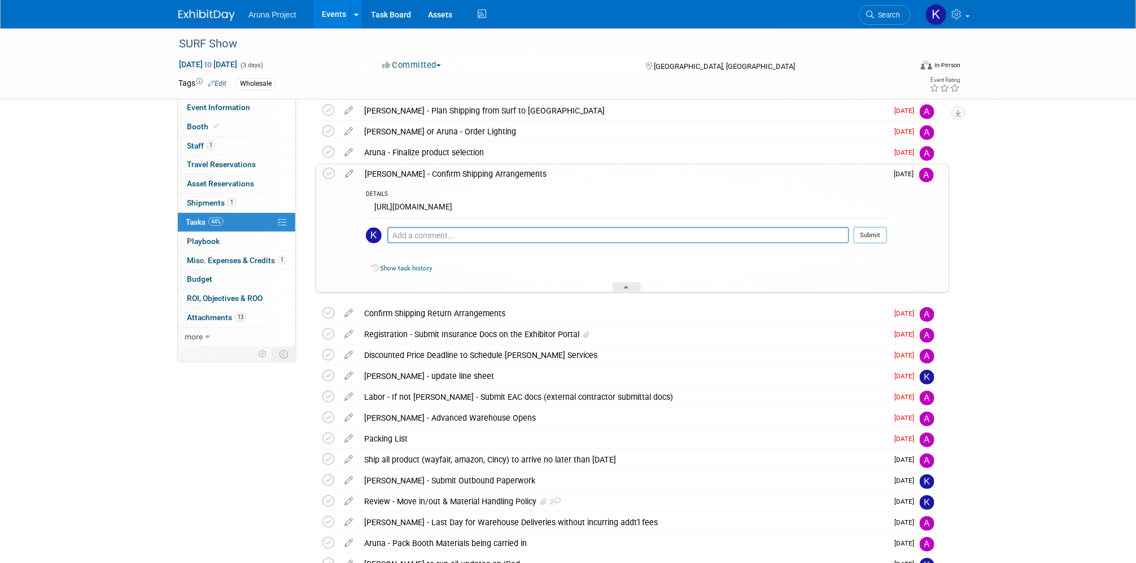
click at [977, 233] on div "SURF Show [DATE] to [DATE] (3 days) [DATE] to [DATE] Committed Committed Consid…" at bounding box center [568, 339] width 1136 height 985
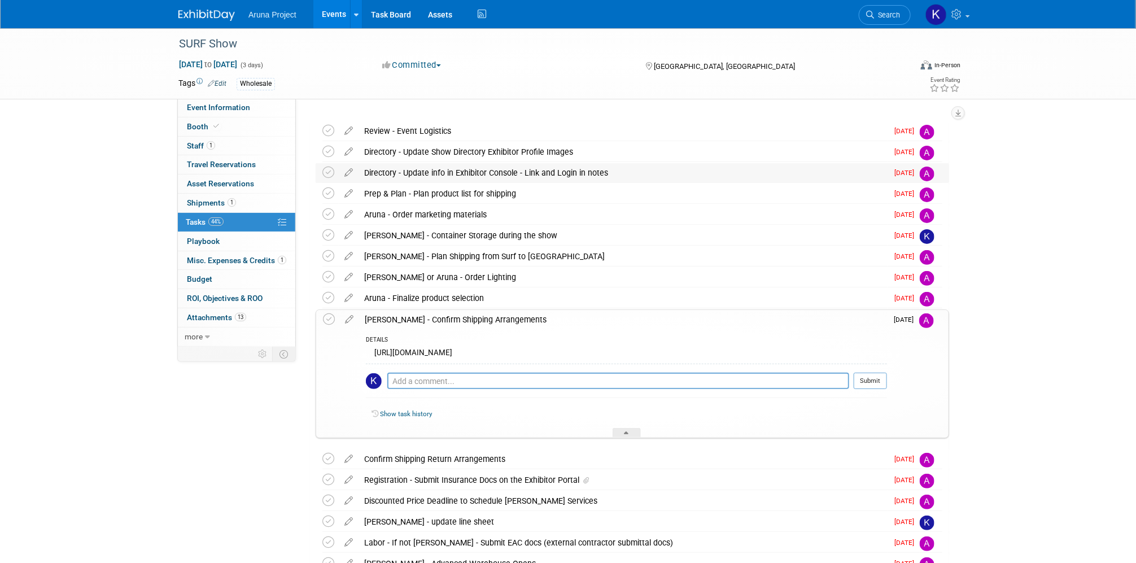
scroll to position [0, 0]
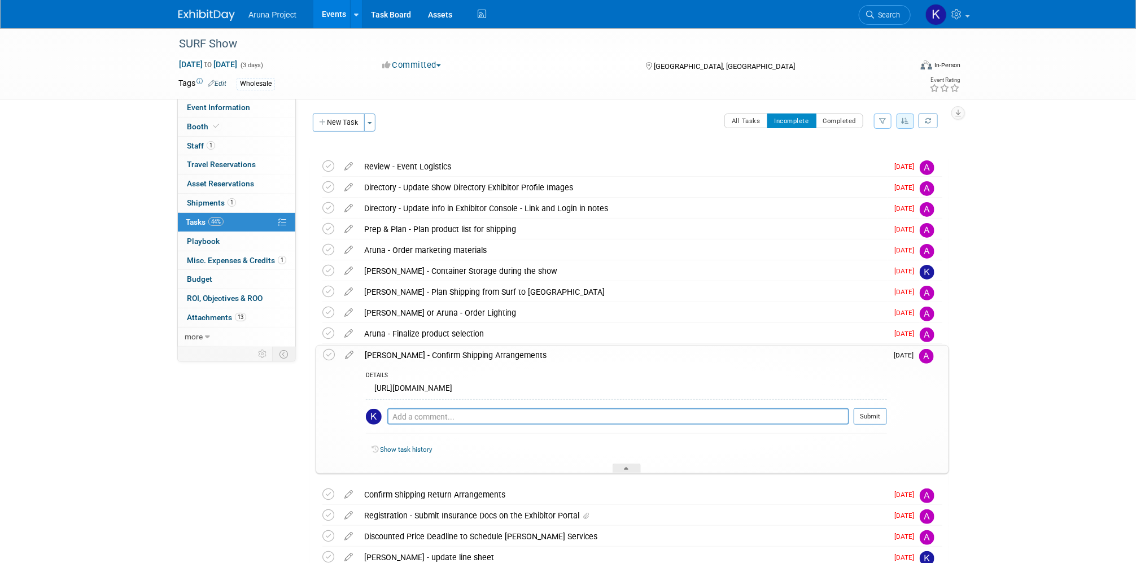
click at [902, 123] on icon "button" at bounding box center [906, 120] width 8 height 7
click at [864, 171] on link "By Due Date" at bounding box center [873, 173] width 81 height 16
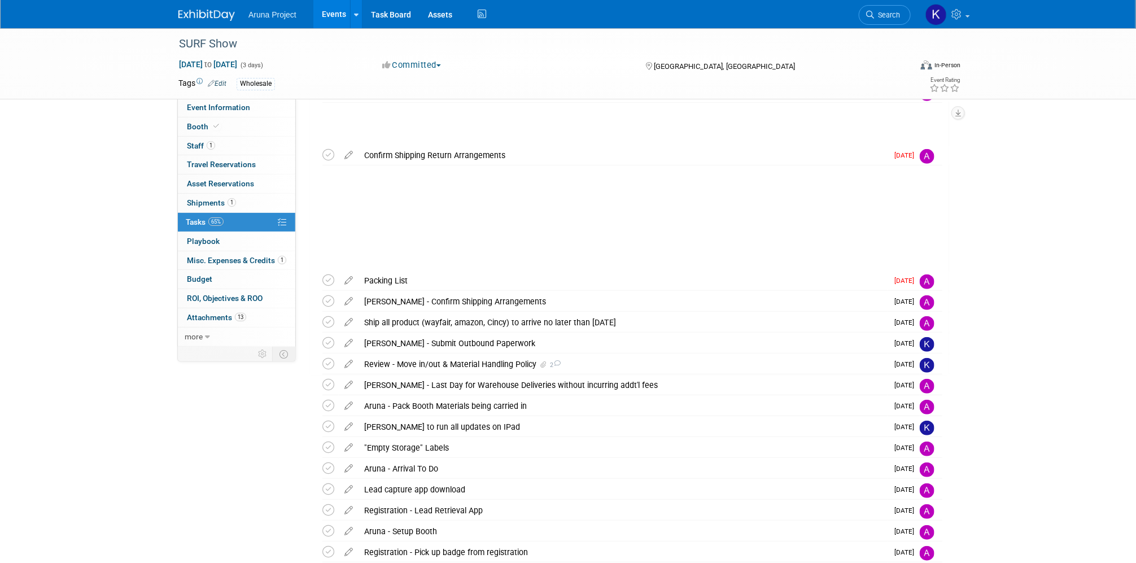
scroll to position [80, 0]
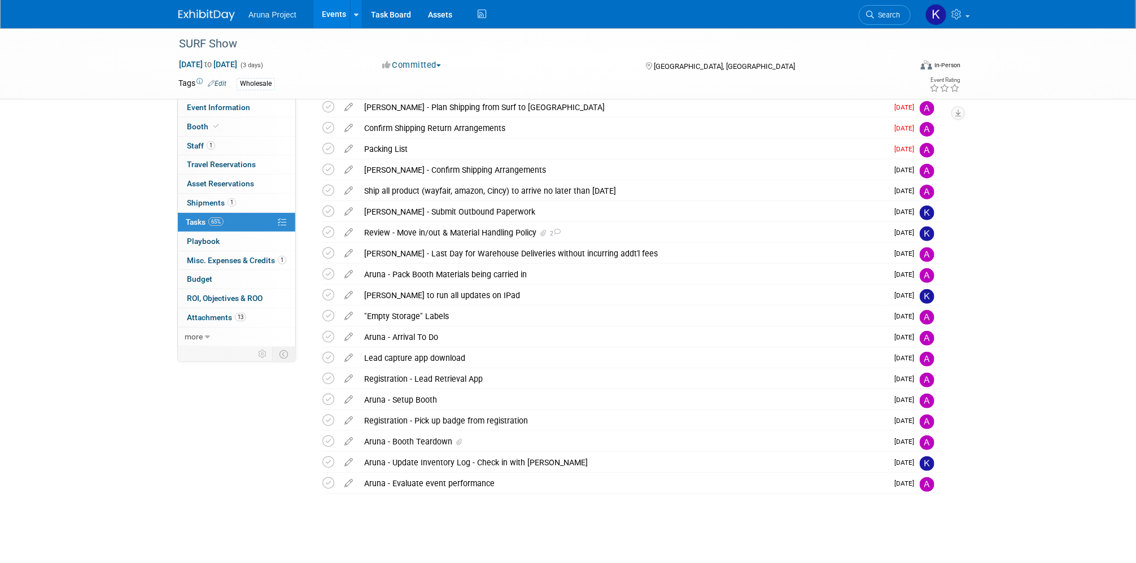
click at [320, 20] on link "Events" at bounding box center [333, 14] width 41 height 28
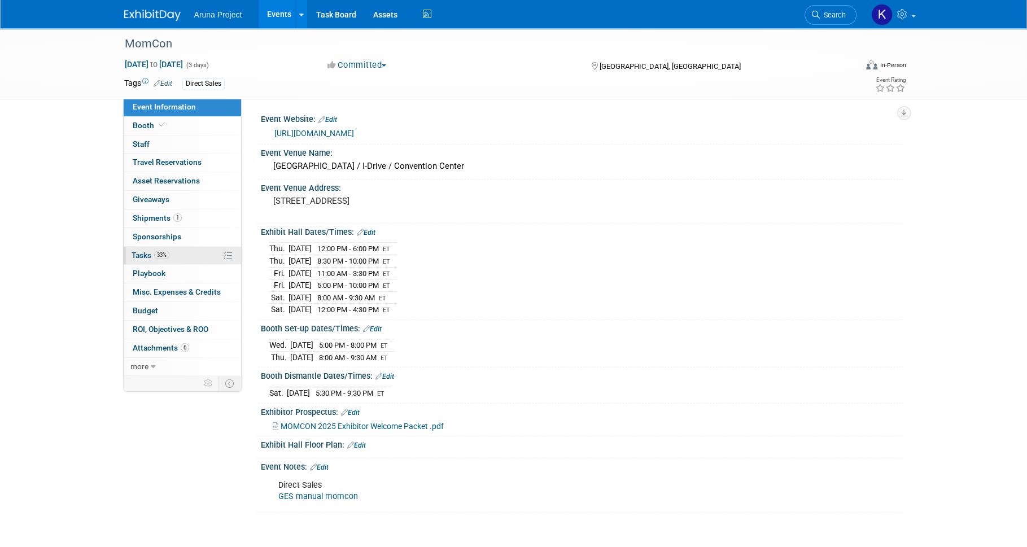
click at [182, 254] on link "33% Tasks 33%" at bounding box center [182, 256] width 117 height 18
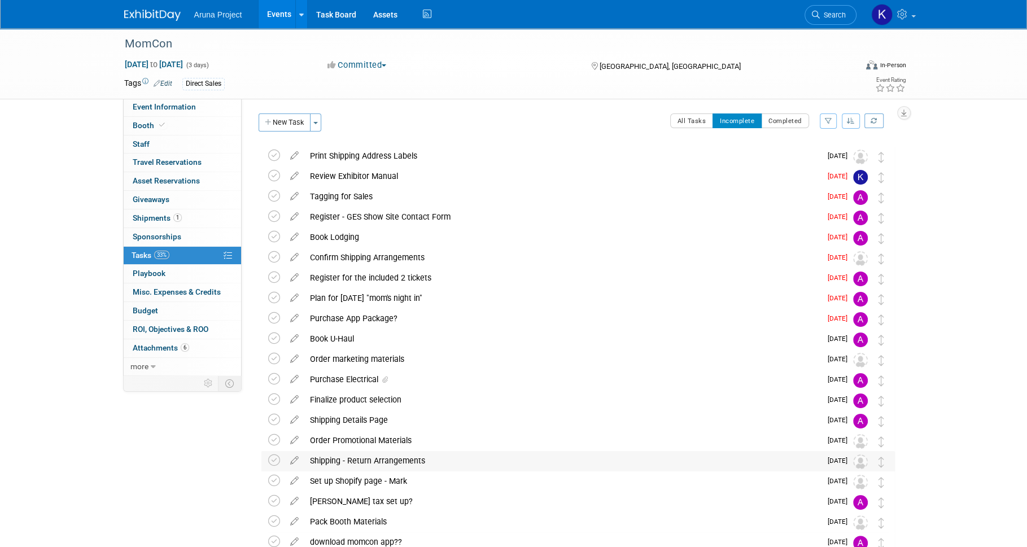
click at [425, 458] on div "Shipping - Return Arrangements" at bounding box center [562, 460] width 517 height 19
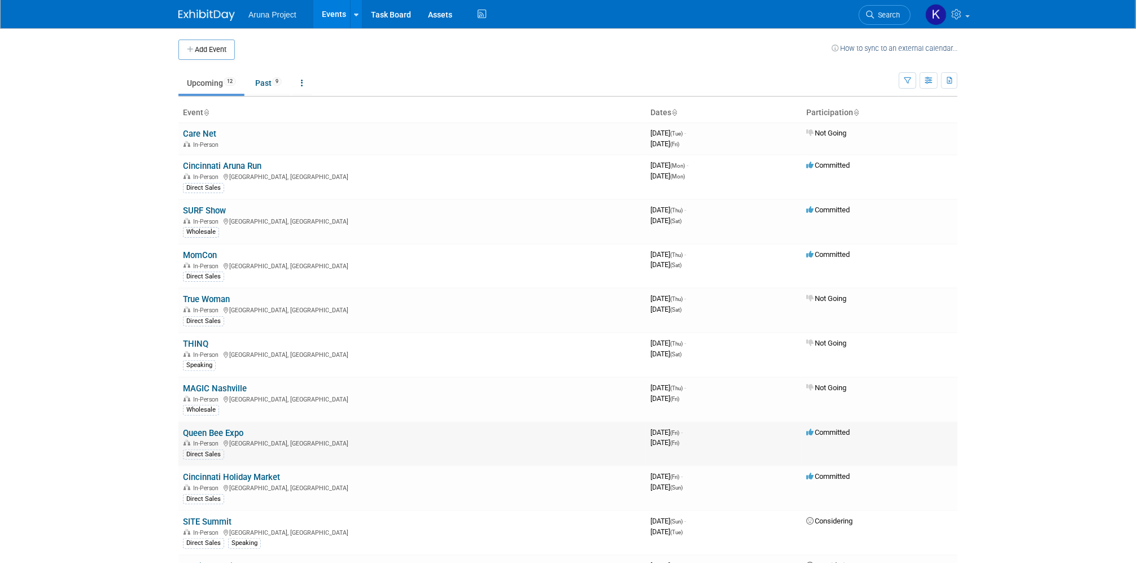
click at [216, 435] on link "Queen Bee Expo" at bounding box center [213, 433] width 60 height 10
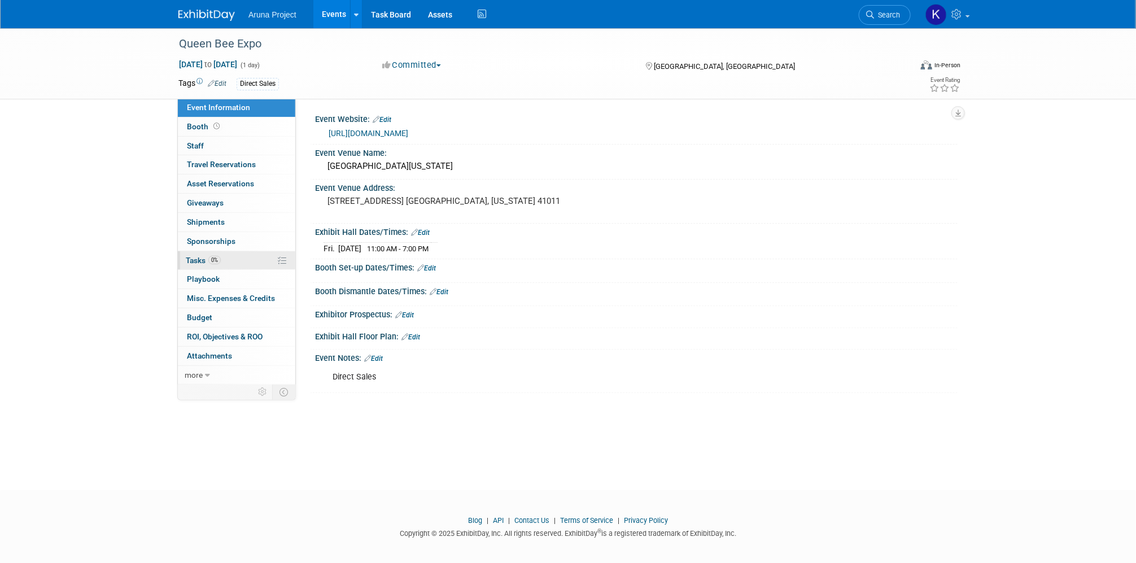
click at [238, 259] on link "0% Tasks 0%" at bounding box center [236, 260] width 117 height 19
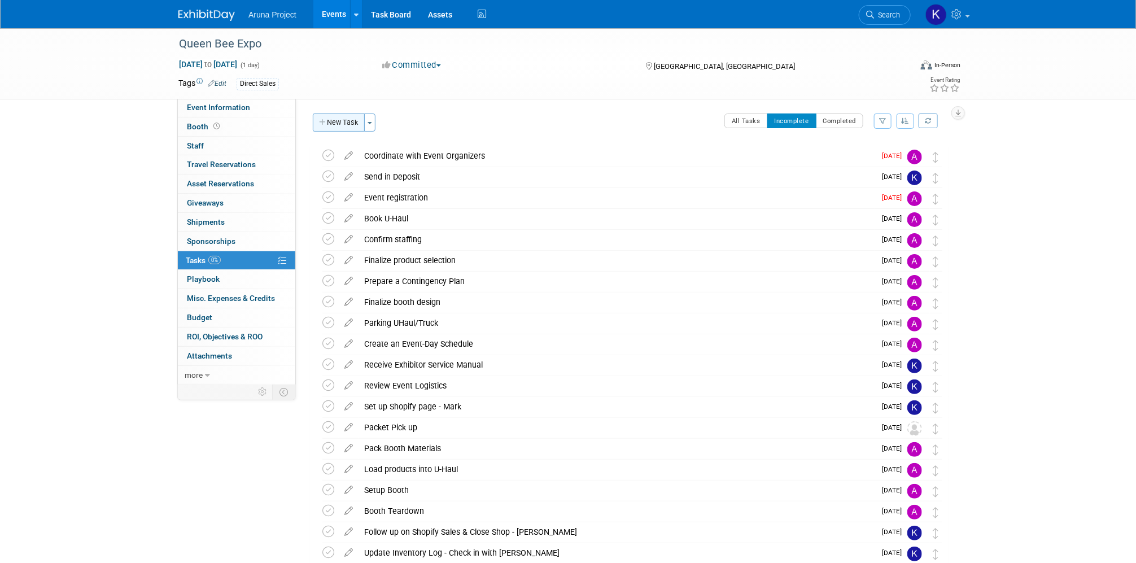
click at [342, 125] on button "New Task" at bounding box center [339, 122] width 52 height 18
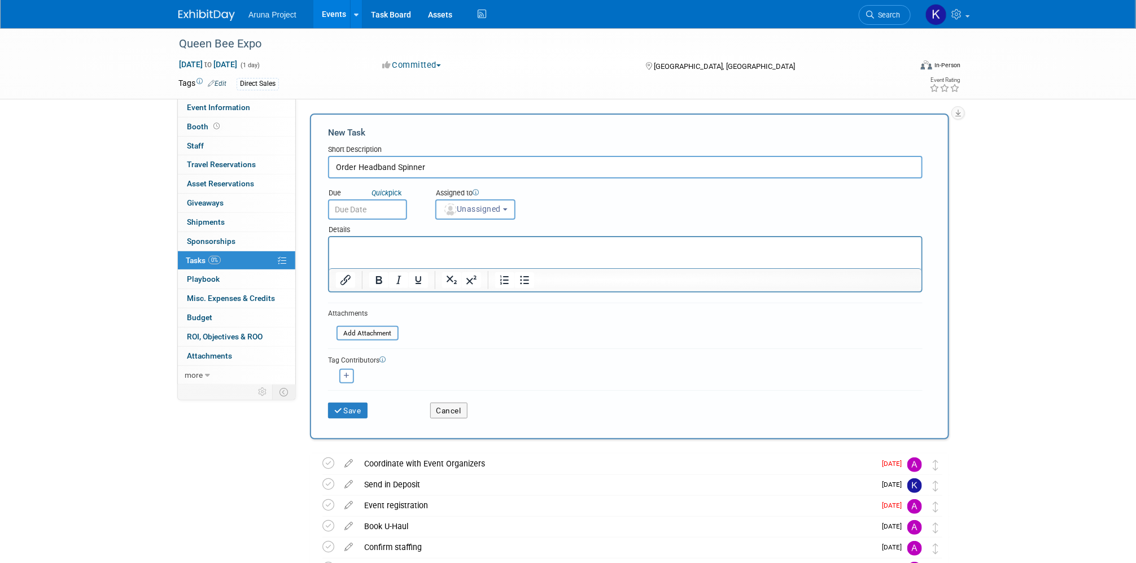
type input "Order Headband Spinner"
click at [386, 205] on input "text" at bounding box center [367, 209] width 79 height 20
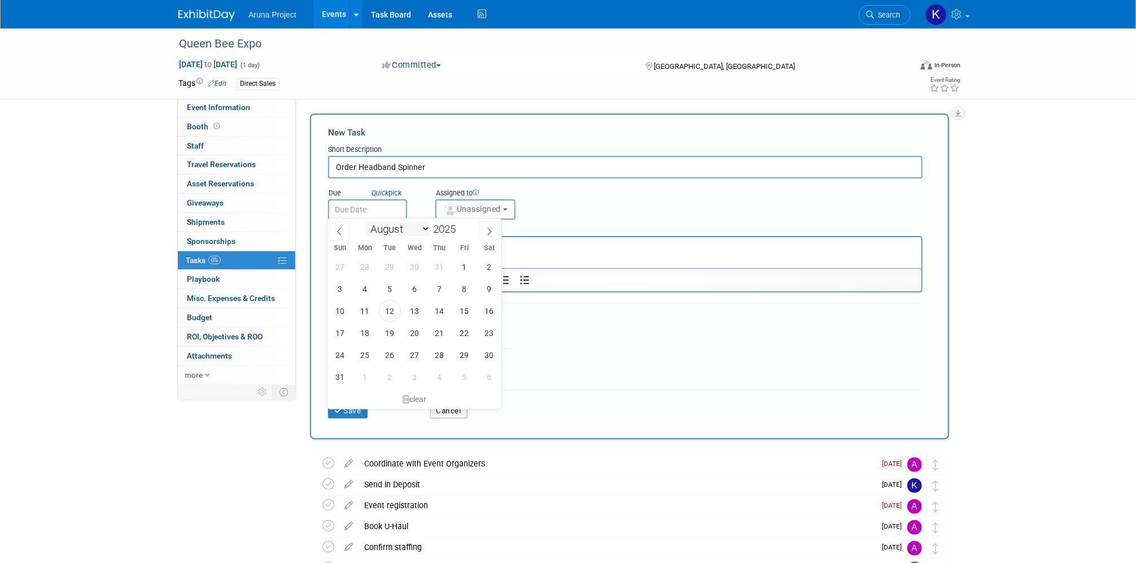
click at [422, 230] on select "January February March April May June July August September October November De…" at bounding box center [397, 229] width 65 height 14
select select "8"
click at [446, 287] on span "11" at bounding box center [440, 289] width 22 height 22
type input "Sep 11, 2025"
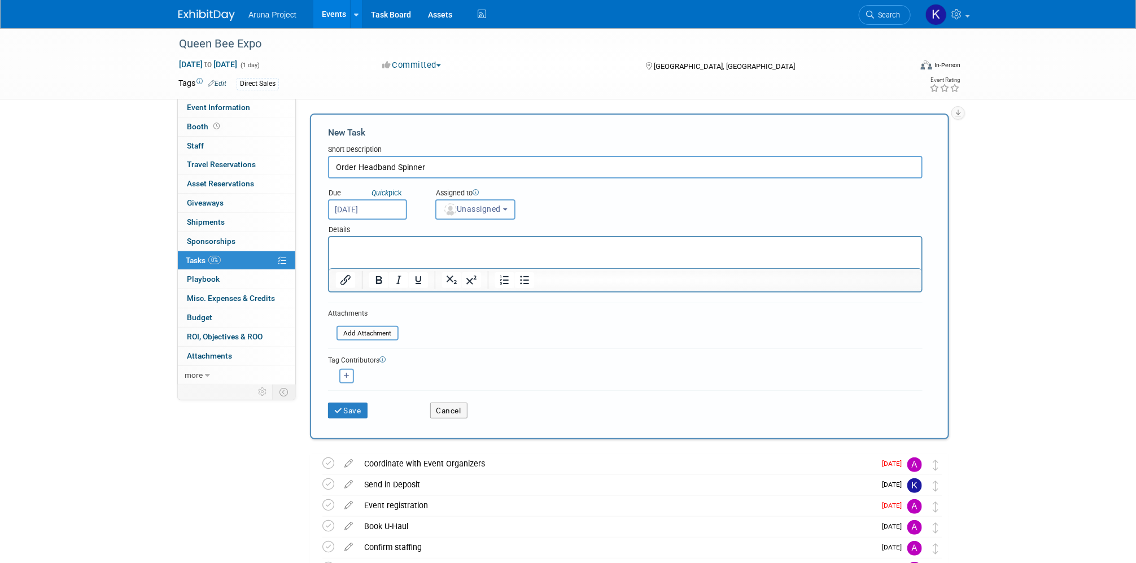
click at [483, 201] on button "Unassigned" at bounding box center [475, 209] width 80 height 20
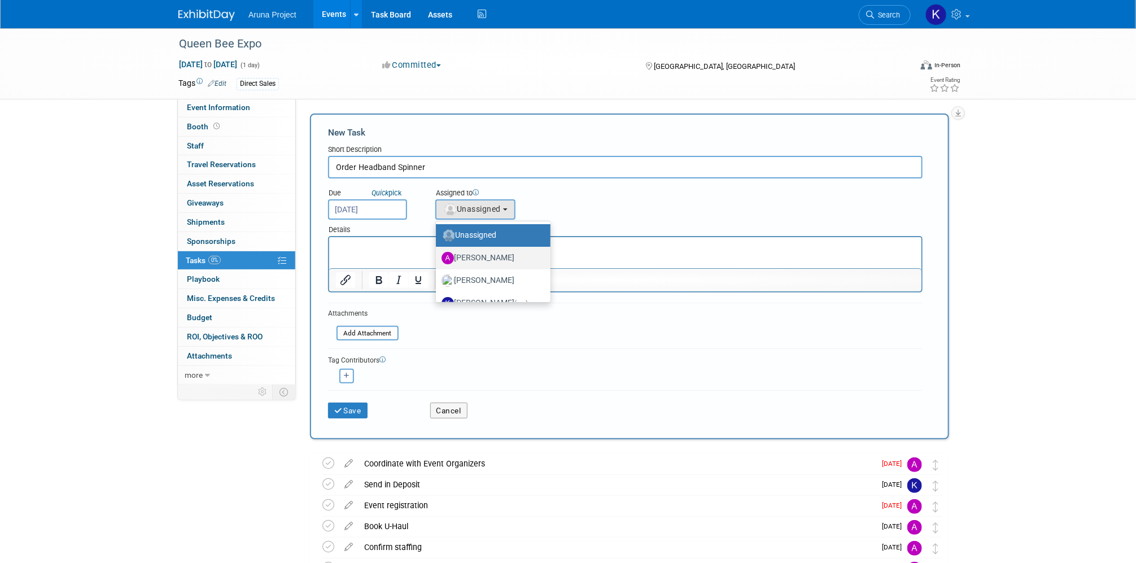
click at [479, 251] on label "[PERSON_NAME]" at bounding box center [490, 258] width 98 height 18
click at [438, 253] on input "[PERSON_NAME]" at bounding box center [433, 256] width 7 height 7
select select "c9b2e516-b75d-4d12-a7d6-640a1f0054c5"
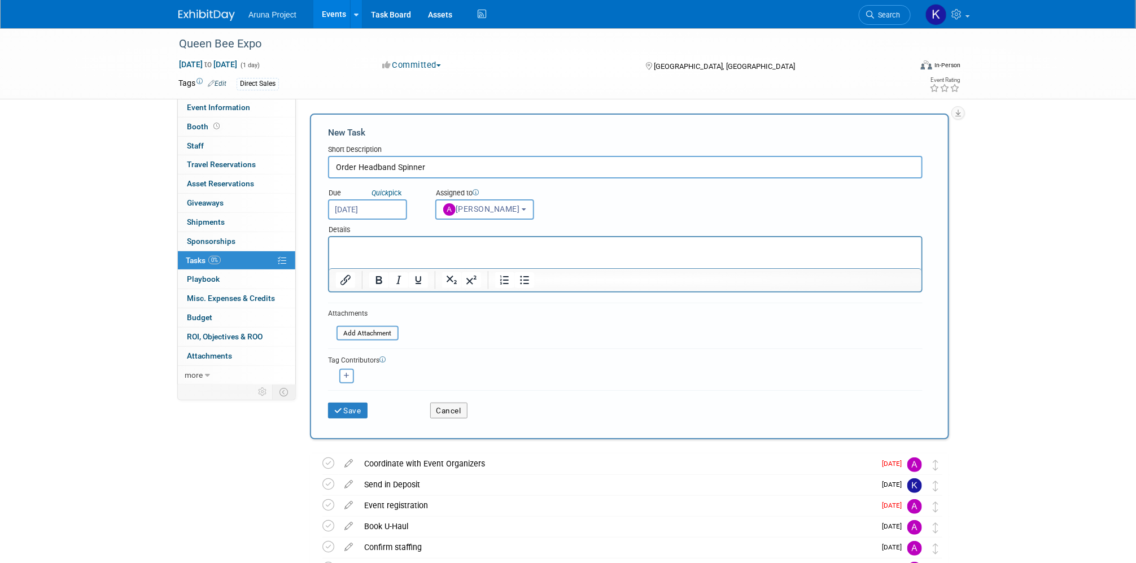
click at [395, 248] on p "Rich Text Area. Press ALT-0 for help." at bounding box center [624, 246] width 579 height 11
click at [366, 406] on button "Save" at bounding box center [348, 411] width 40 height 16
